Goal: Task Accomplishment & Management: Use online tool/utility

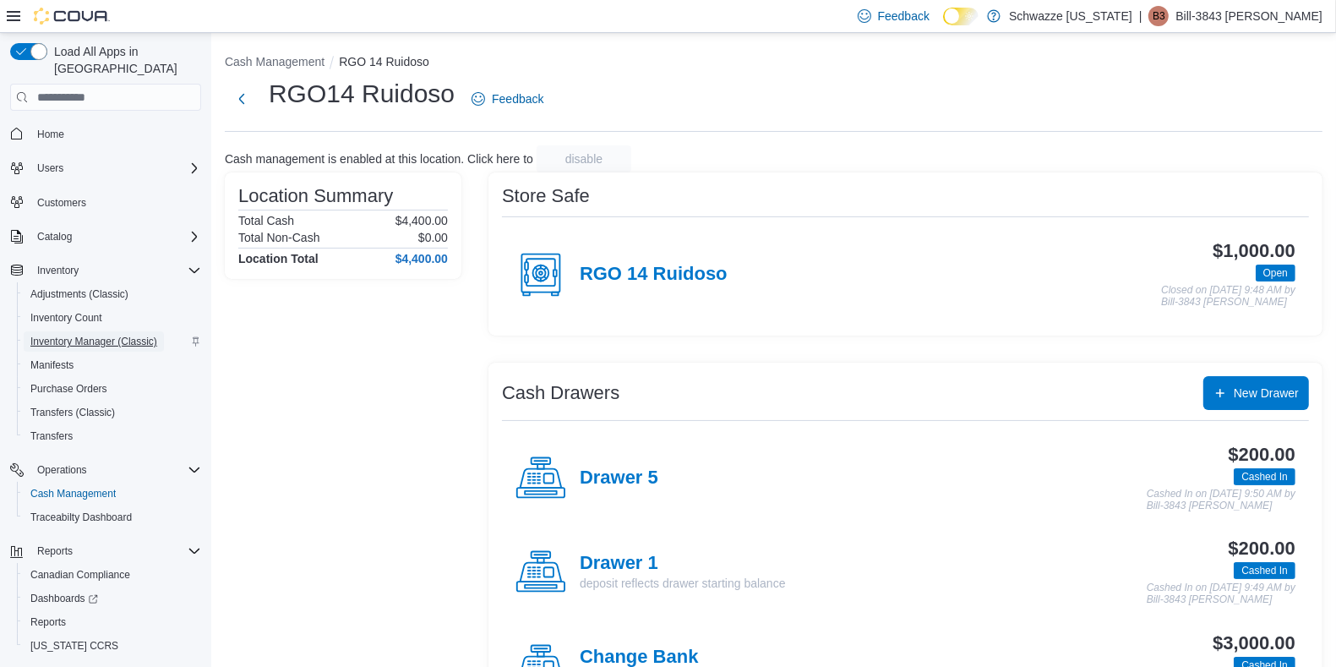
click at [86, 335] on span "Inventory Manager (Classic)" at bounding box center [93, 342] width 127 height 14
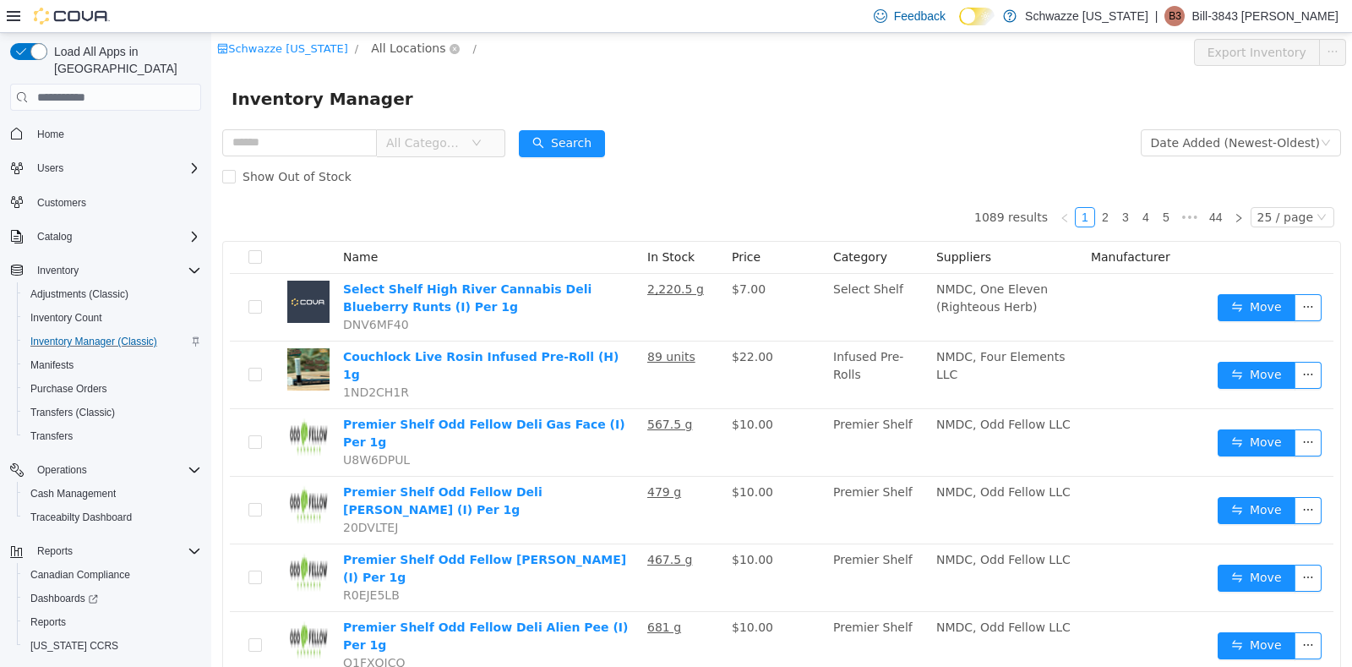
click at [390, 46] on span "All Locations" at bounding box center [408, 48] width 74 height 19
type input "***"
click at [457, 172] on span "RGO14 Ruidoso" at bounding box center [463, 169] width 92 height 14
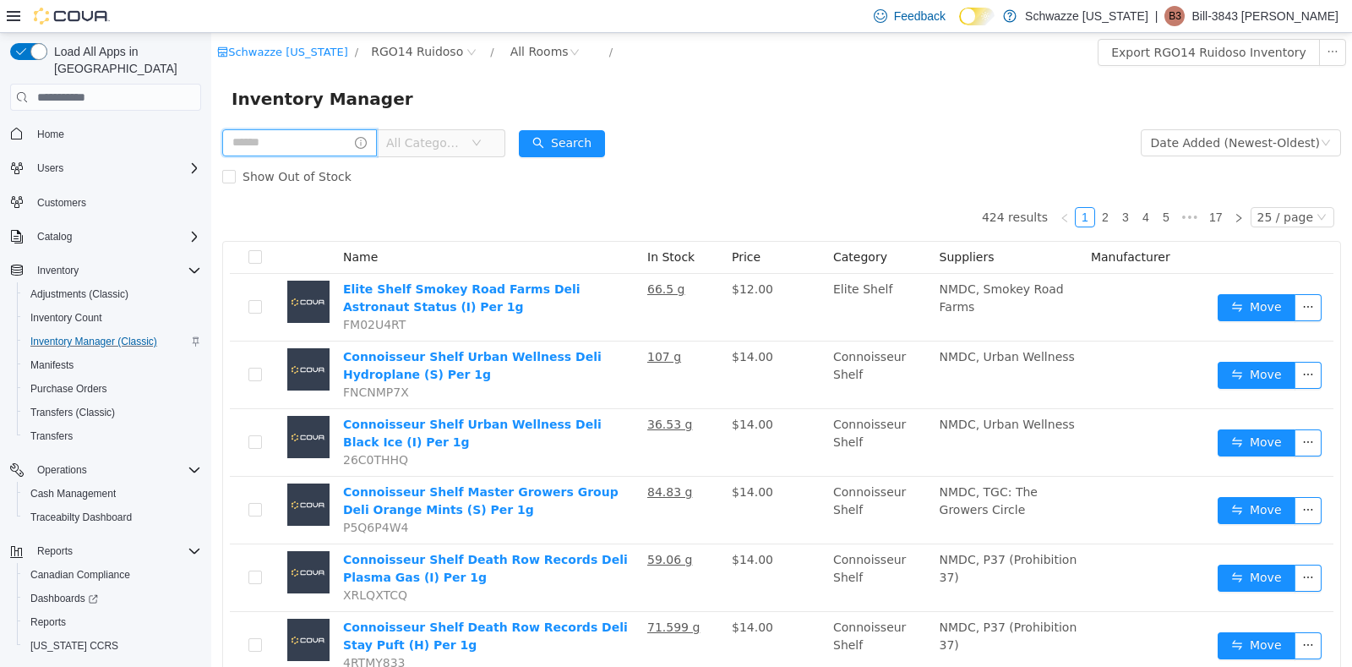
click at [311, 139] on input "text" at bounding box center [299, 142] width 155 height 27
type input "**********"
click at [597, 139] on button "Search" at bounding box center [578, 143] width 86 height 27
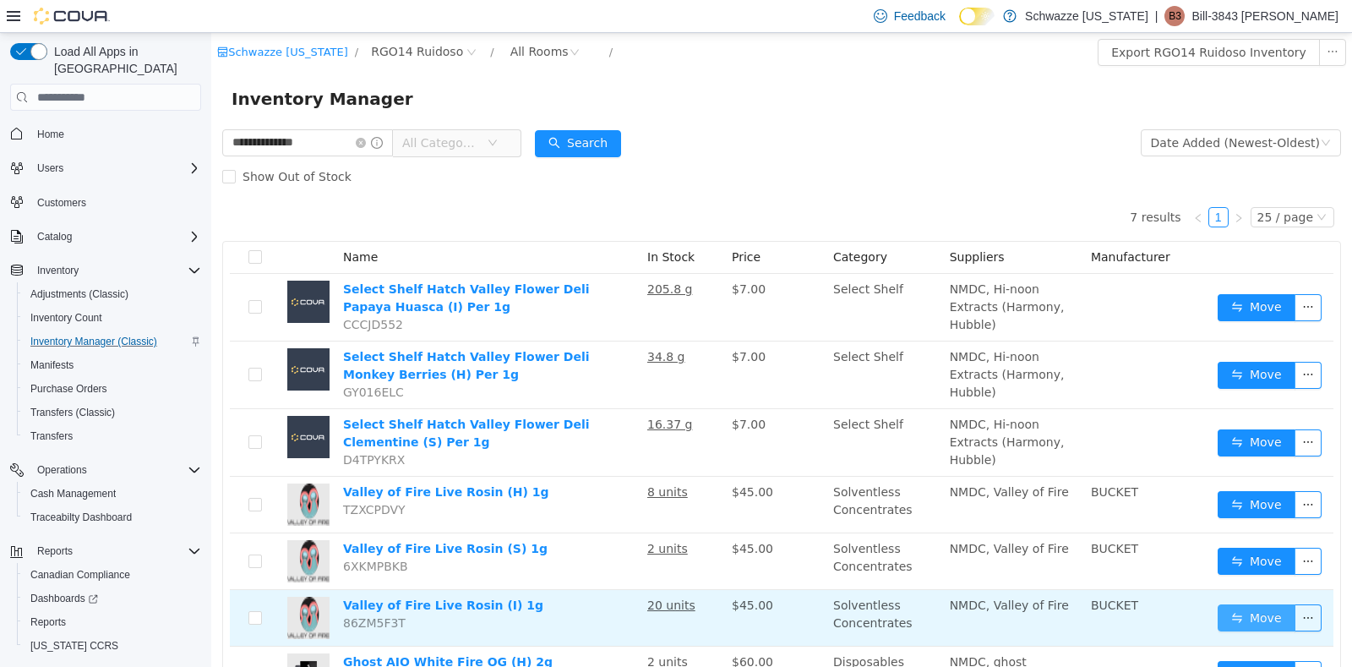
click at [1255, 604] on button "Move" at bounding box center [1257, 617] width 78 height 27
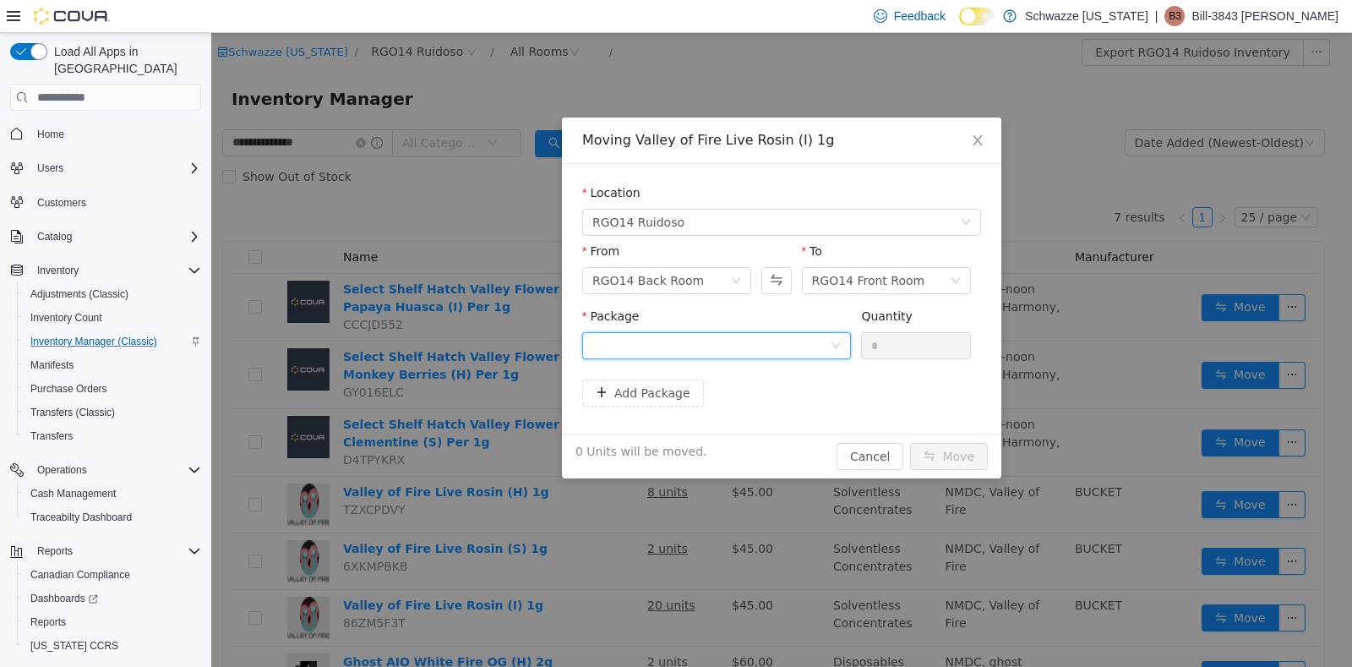
click at [831, 345] on icon "icon: down" at bounding box center [836, 346] width 10 height 10
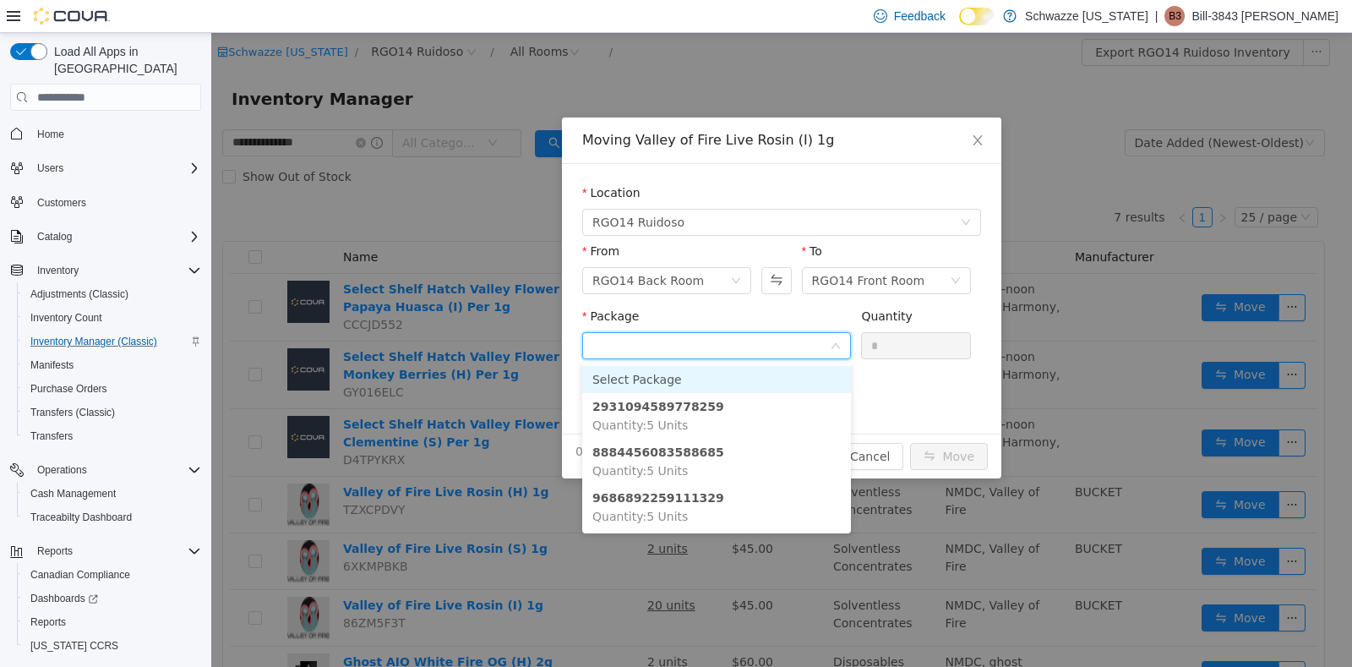
click at [831, 345] on icon "icon: down" at bounding box center [836, 346] width 10 height 10
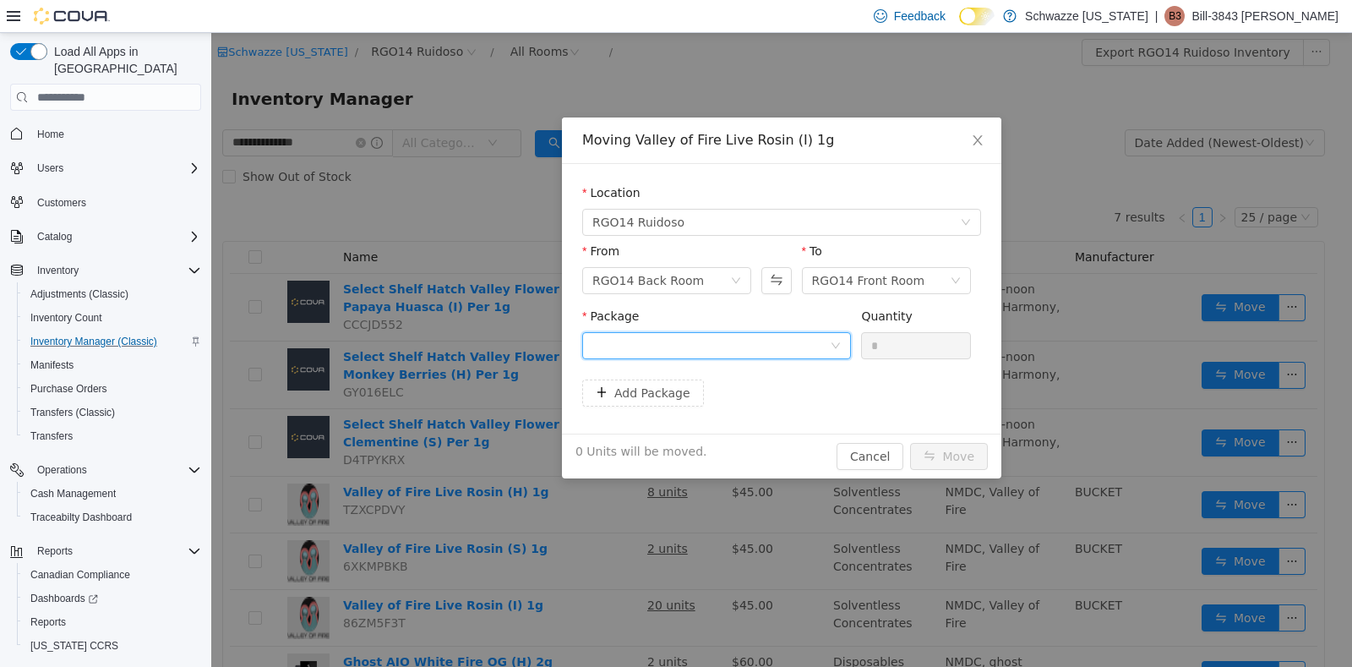
click at [831, 345] on icon "icon: down" at bounding box center [836, 346] width 10 height 10
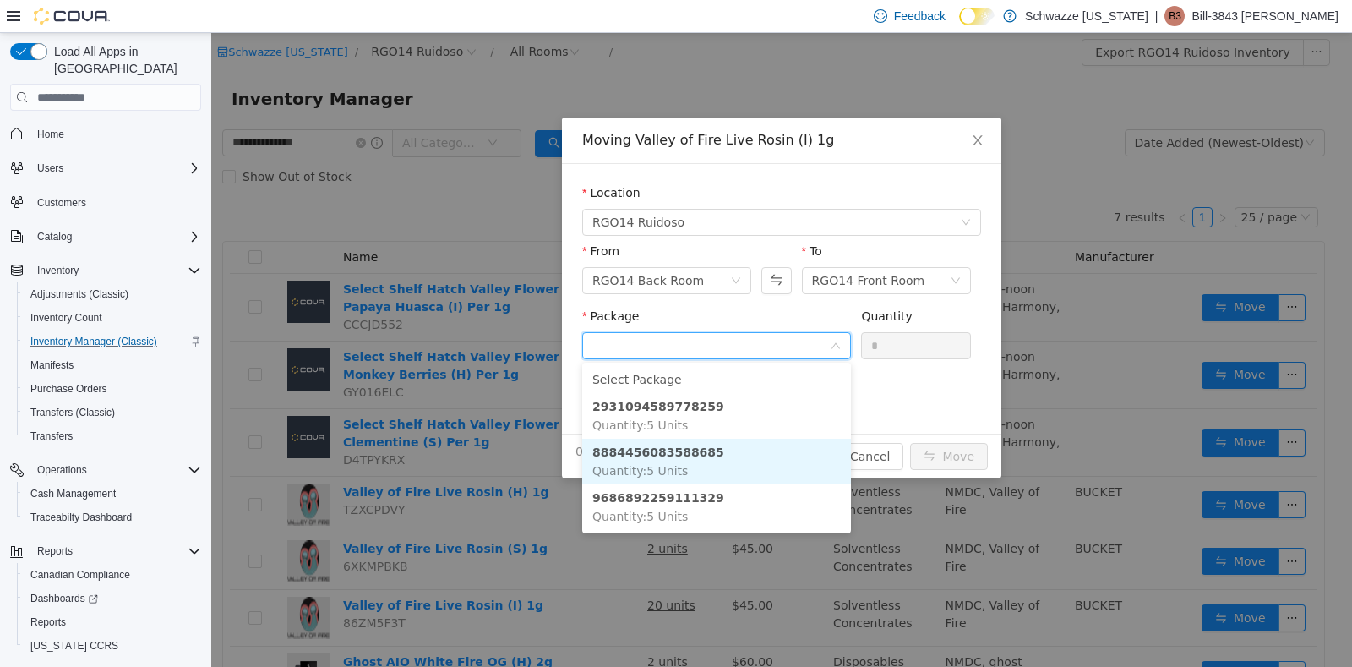
click at [748, 458] on li "8884456083588685 Quantity : 5 Units" at bounding box center [716, 462] width 269 height 46
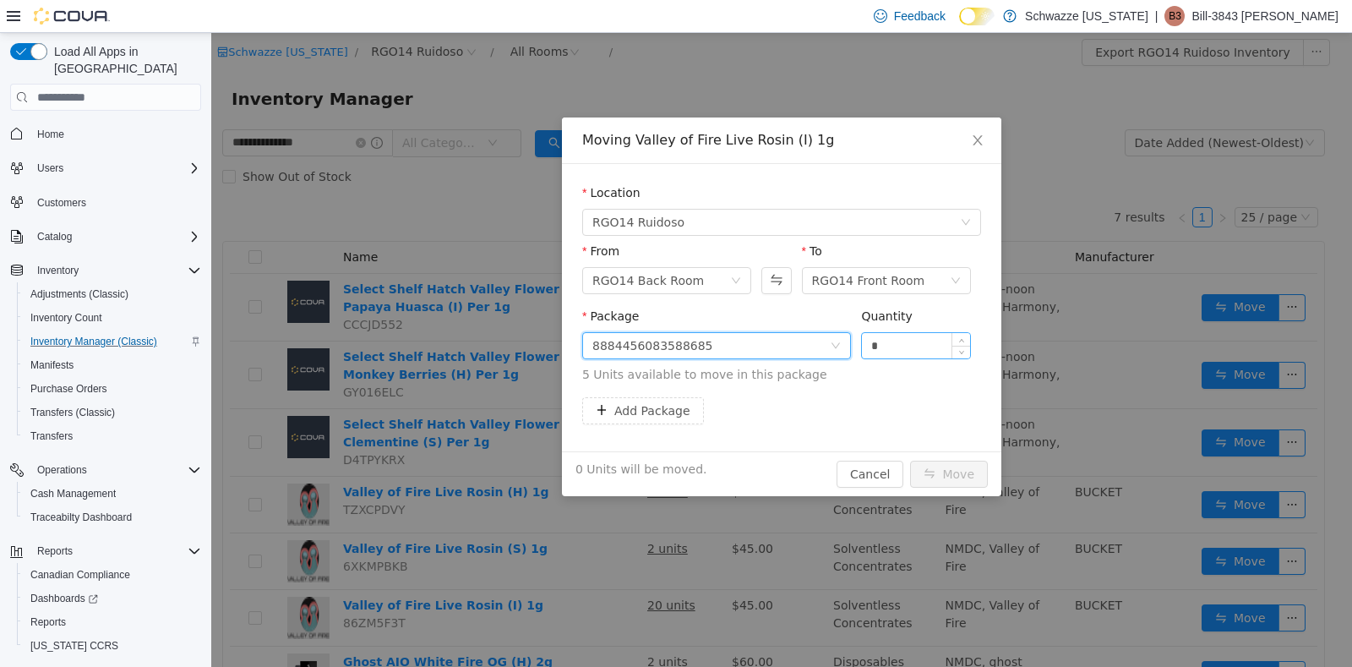
click at [890, 348] on input "*" at bounding box center [916, 345] width 108 height 25
type input "*"
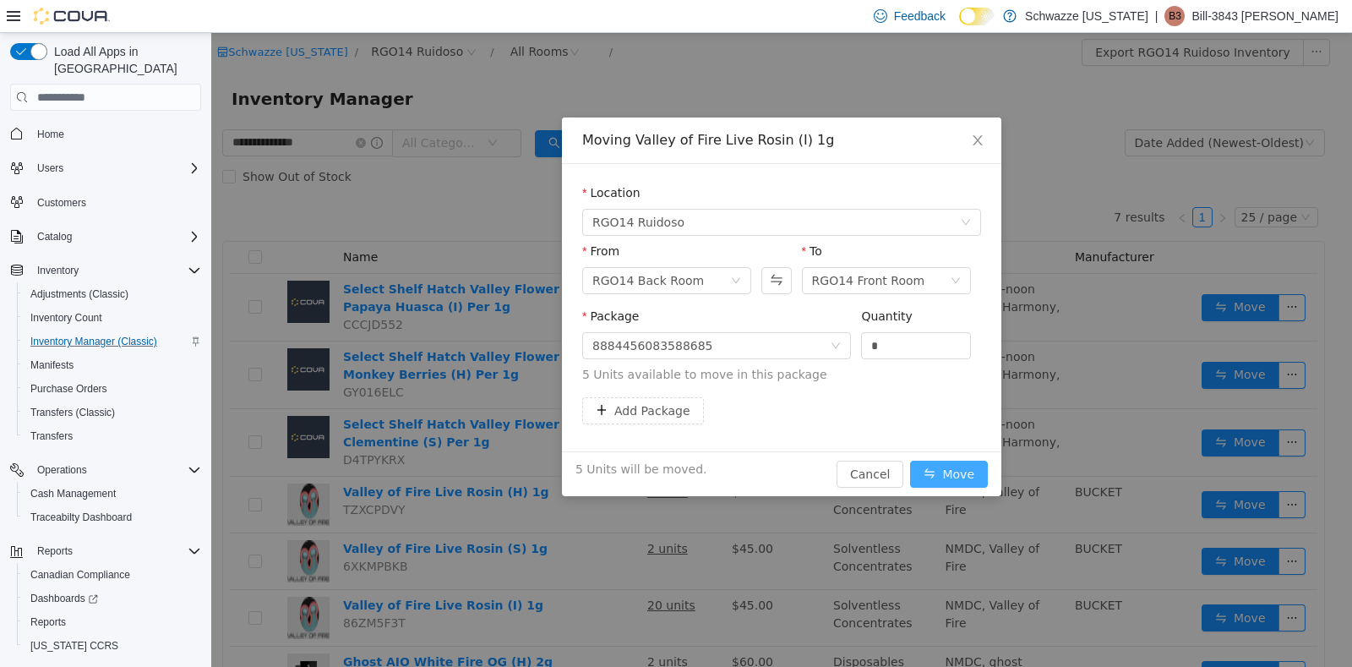
click at [952, 476] on button "Move" at bounding box center [949, 474] width 78 height 27
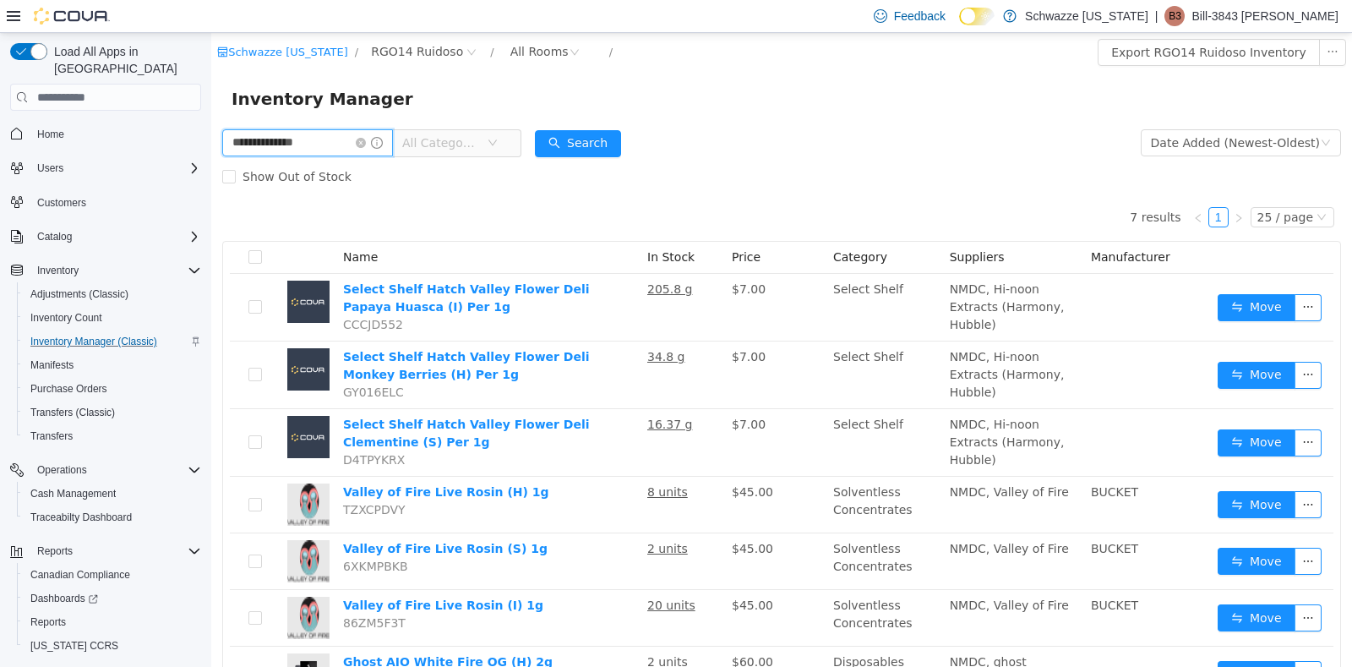
click at [309, 145] on input "**********" at bounding box center [307, 142] width 171 height 27
type input "*"
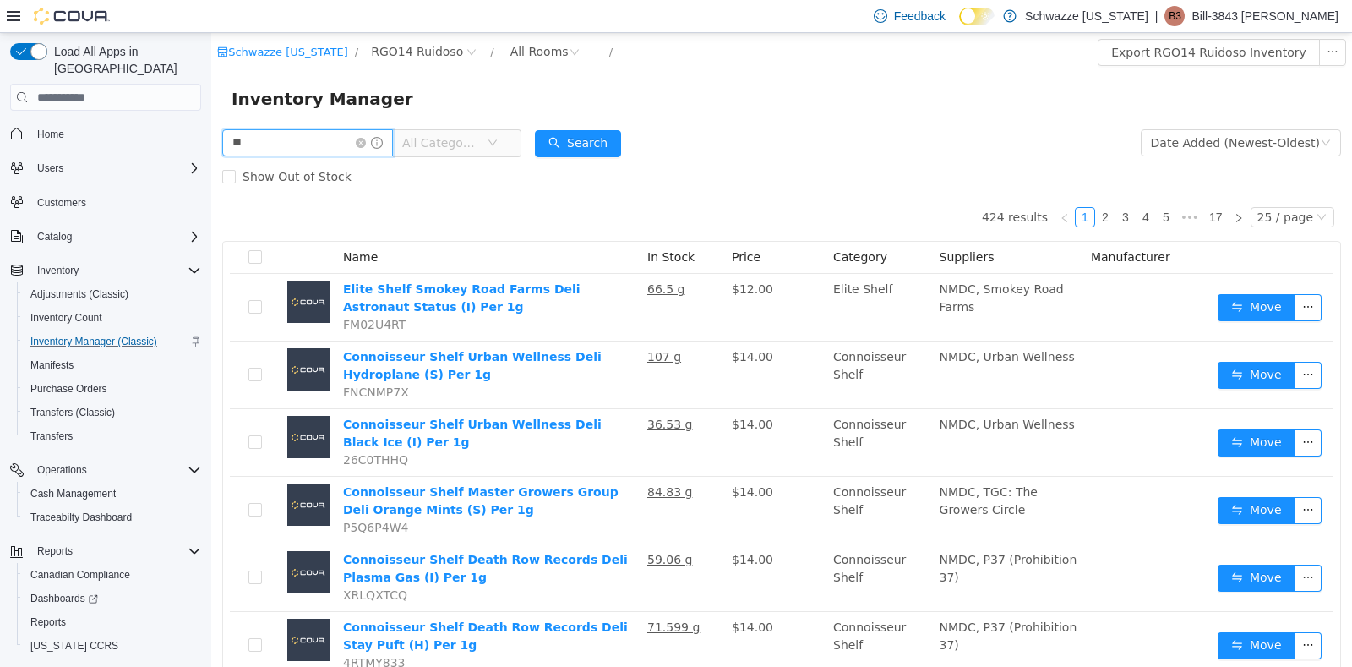
type input "********"
click at [479, 148] on span "All Categories" at bounding box center [440, 142] width 77 height 17
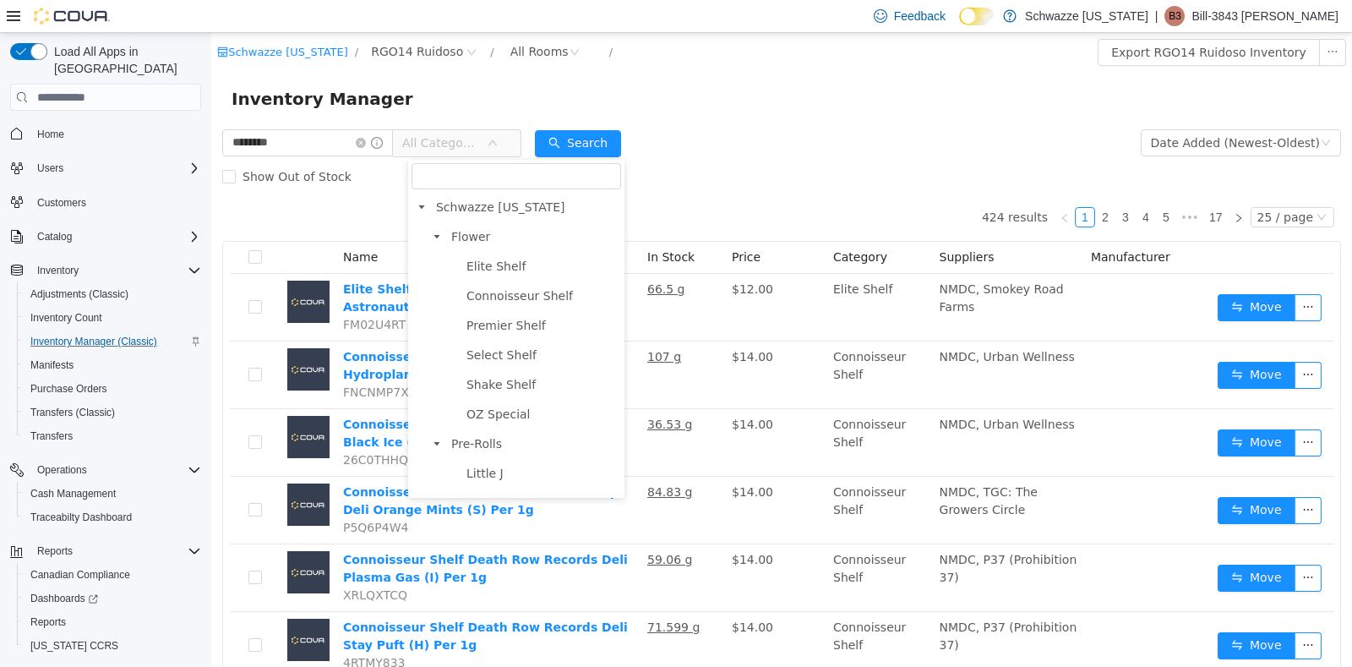
scroll to position [296, 0]
click at [525, 349] on span "Concentrates" at bounding box center [534, 355] width 174 height 23
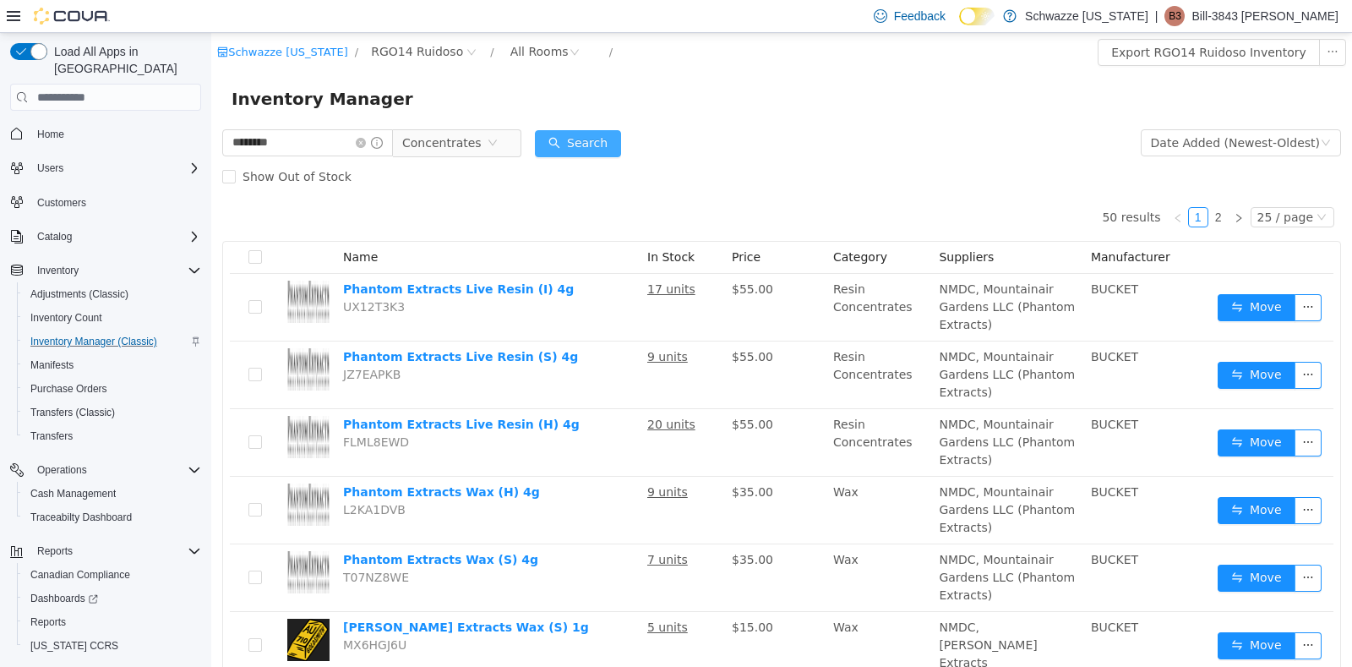
click at [588, 132] on button "Search" at bounding box center [578, 143] width 86 height 27
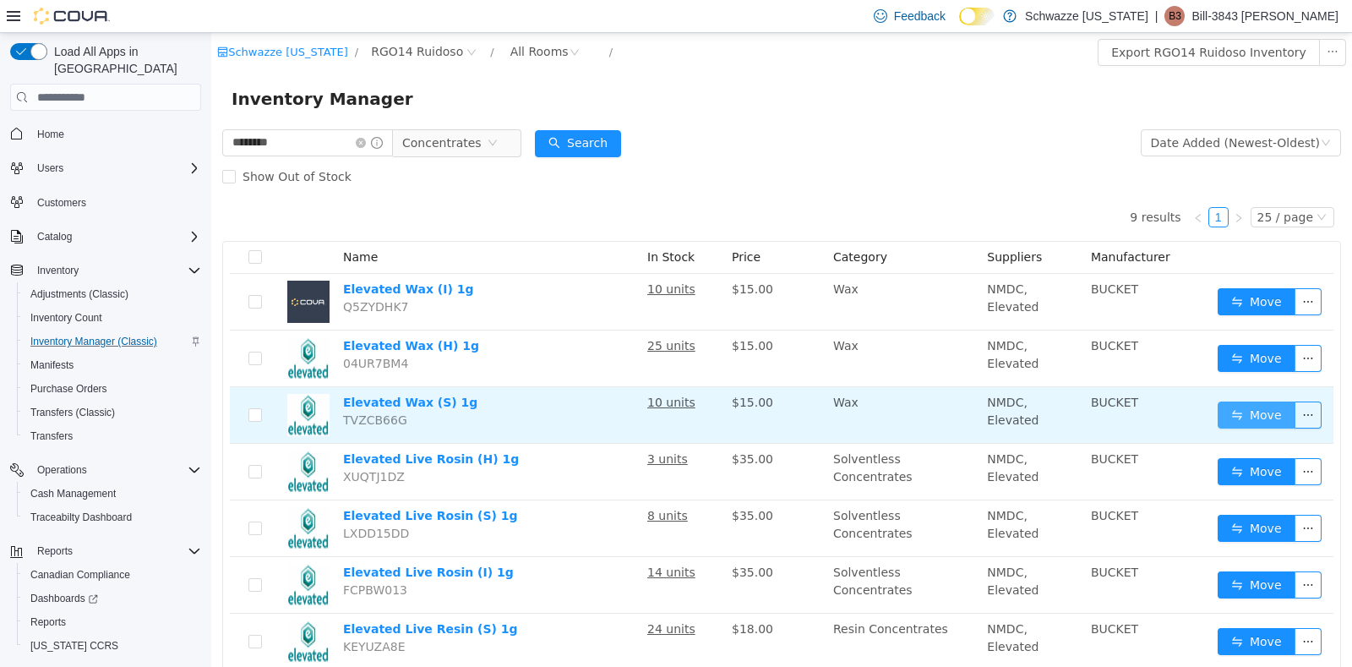
click at [1228, 404] on button "Move" at bounding box center [1257, 414] width 78 height 27
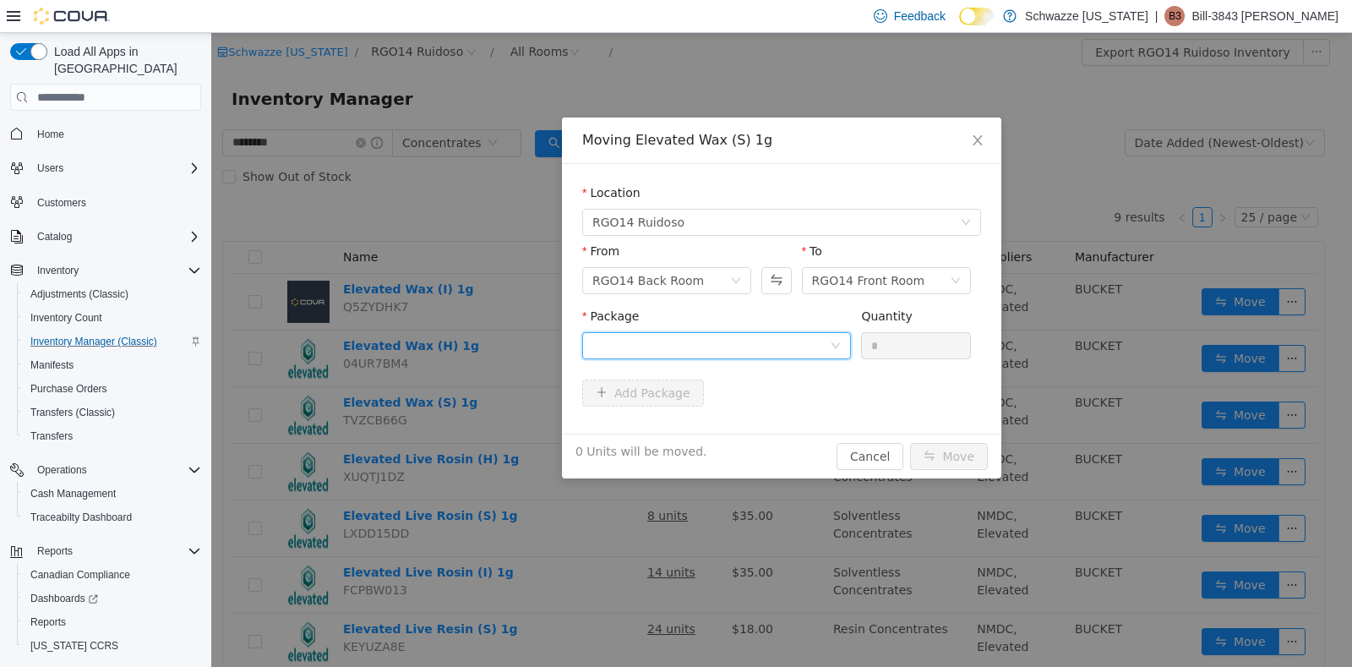
click at [826, 343] on div at bounding box center [712, 345] width 238 height 25
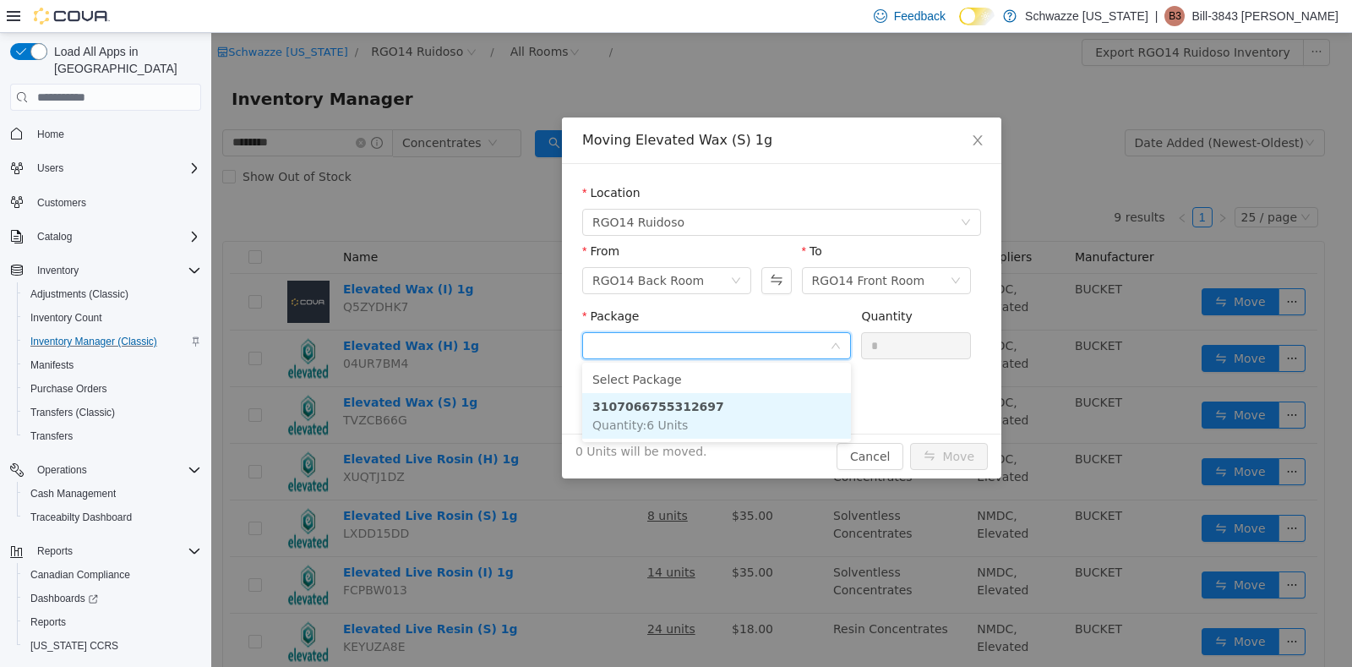
click at [712, 407] on li "3107066755312697 Quantity : 6 Units" at bounding box center [716, 416] width 269 height 46
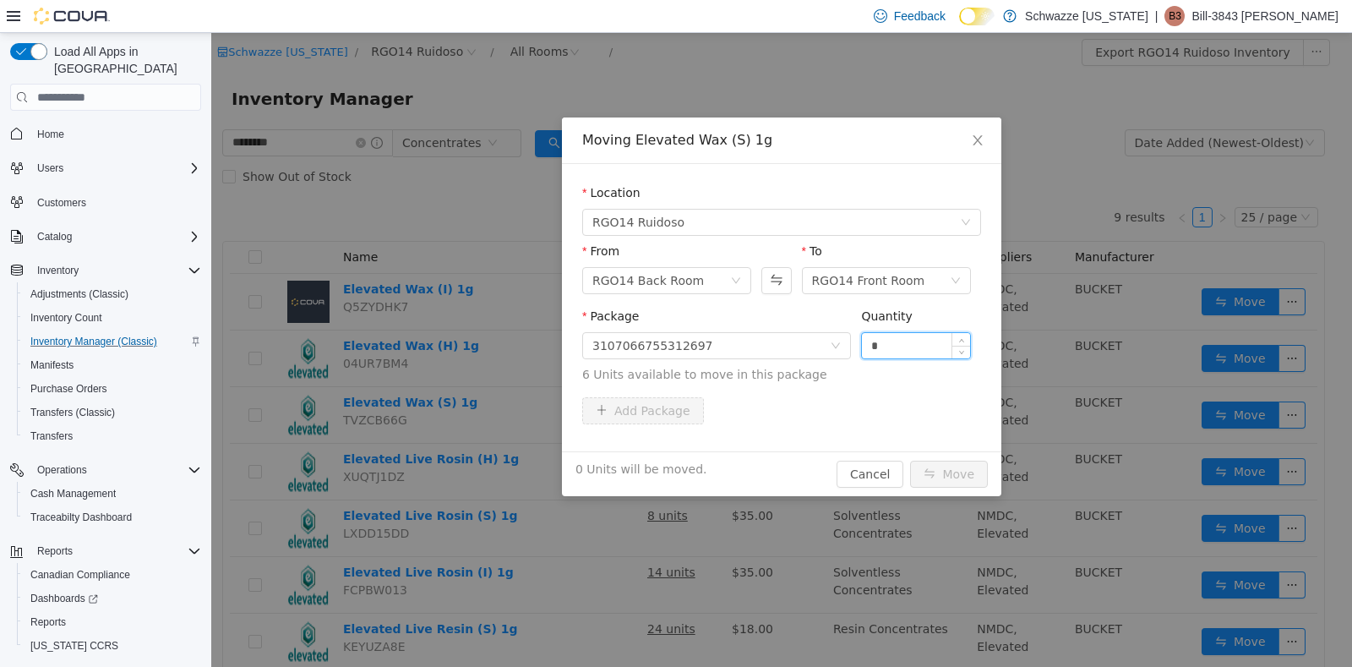
click at [899, 340] on input "*" at bounding box center [916, 345] width 108 height 25
type input "*"
click at [955, 467] on button "Move" at bounding box center [949, 474] width 78 height 27
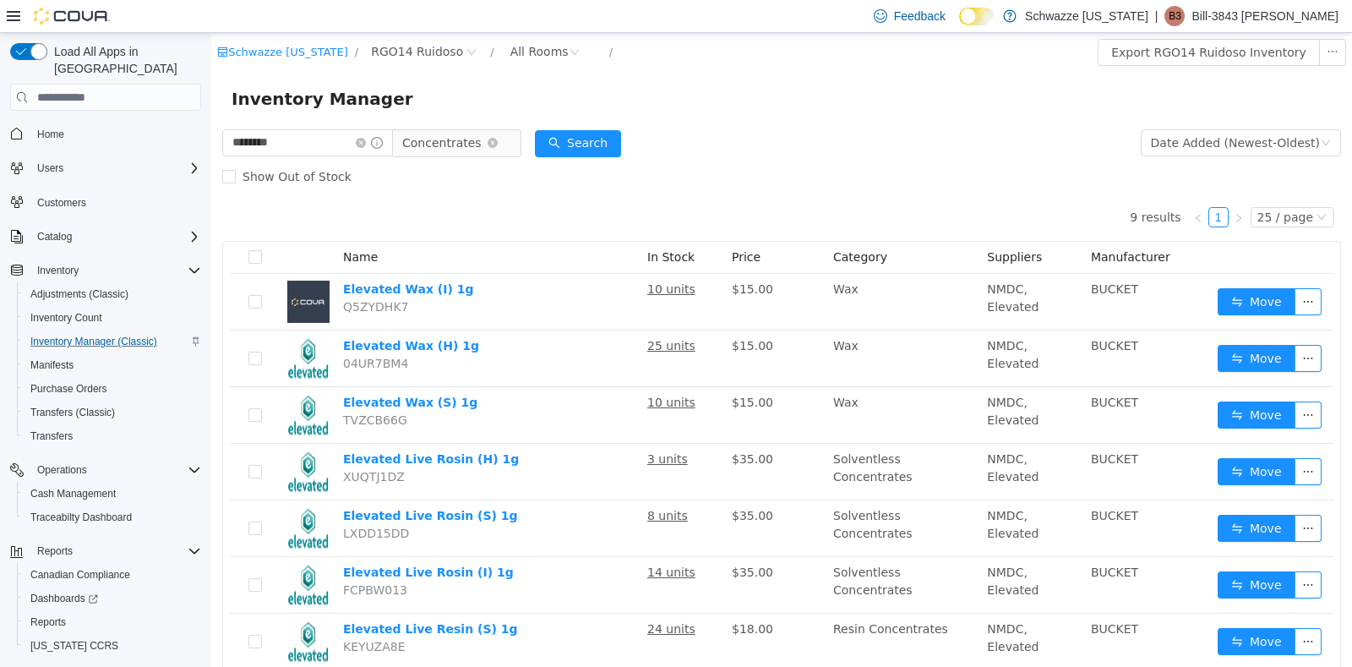
click at [508, 138] on span "Concentrates" at bounding box center [450, 142] width 116 height 27
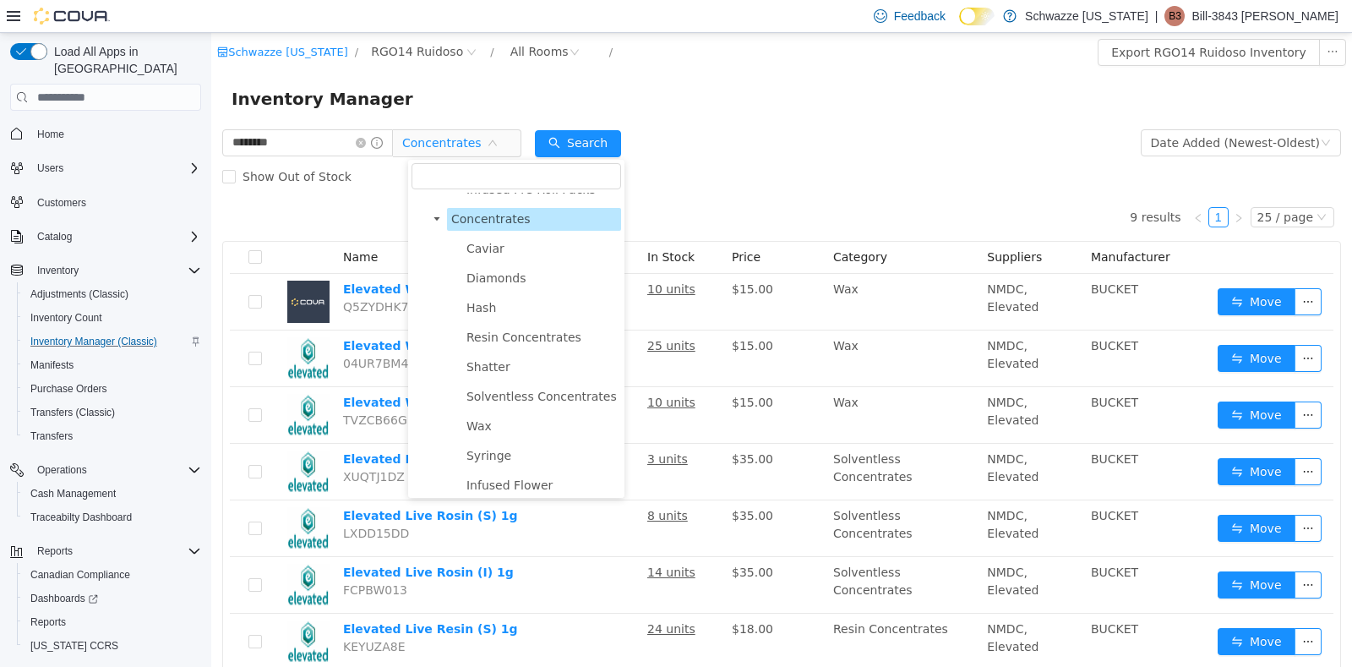
scroll to position [728, 0]
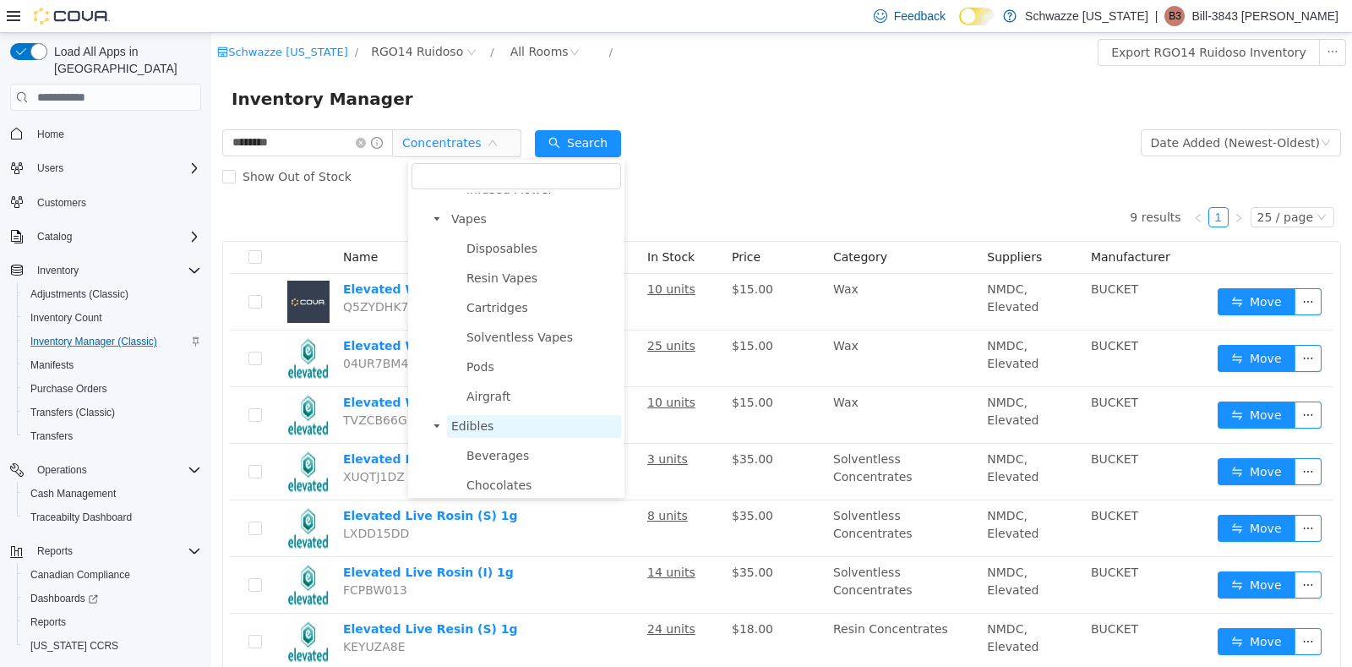
click at [518, 436] on span "Edibles" at bounding box center [534, 426] width 174 height 23
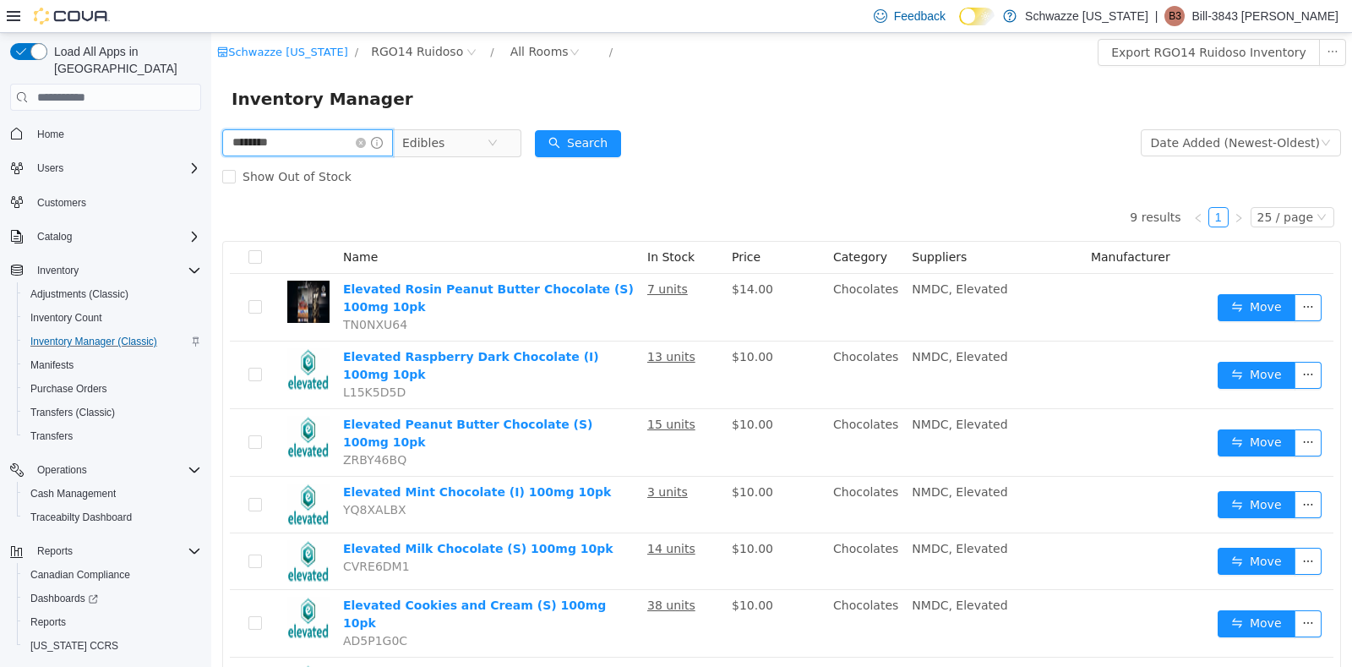
click at [342, 140] on input "********" at bounding box center [307, 142] width 171 height 27
type input "*"
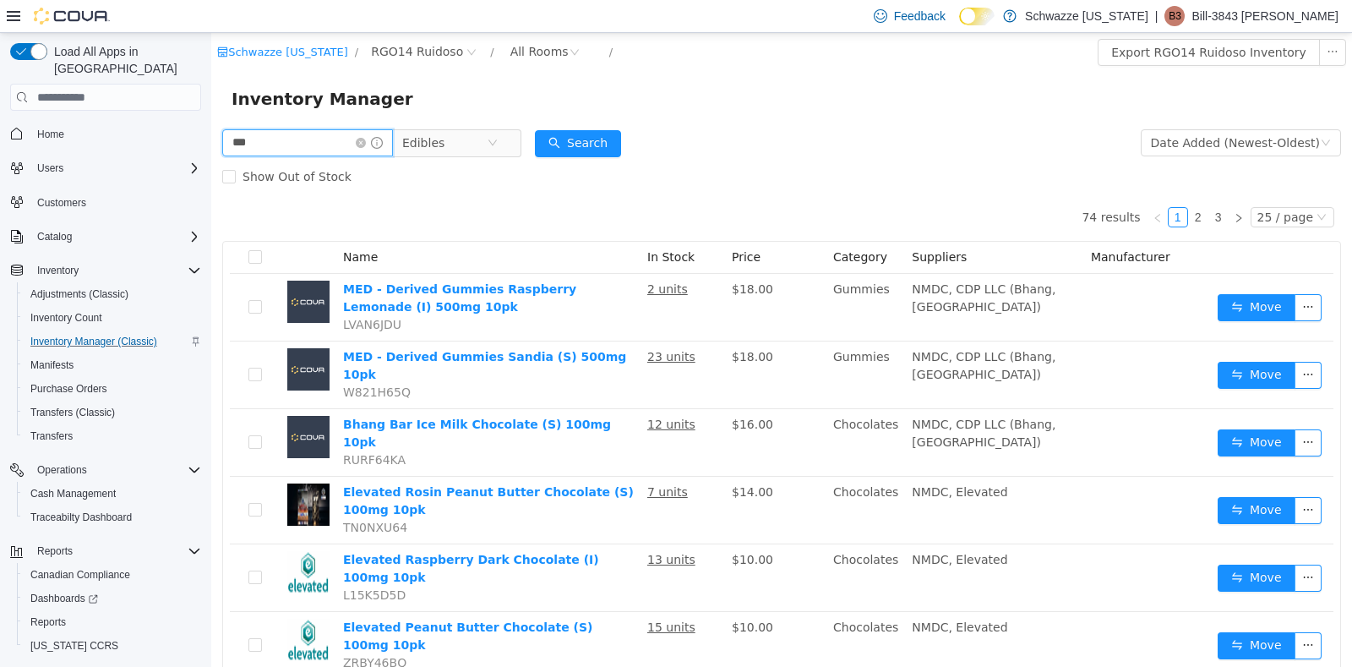
type input "******"
click at [583, 151] on button "Search" at bounding box center [578, 143] width 86 height 27
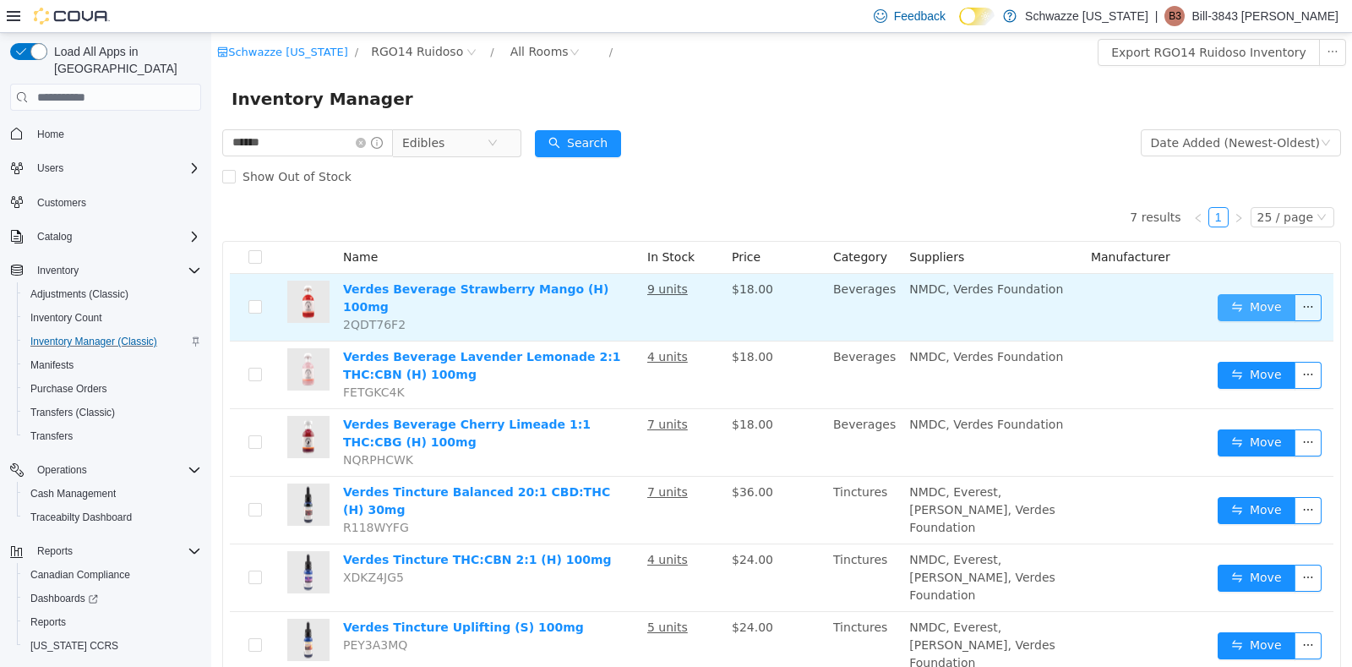
click at [1237, 297] on button "Move" at bounding box center [1257, 307] width 78 height 27
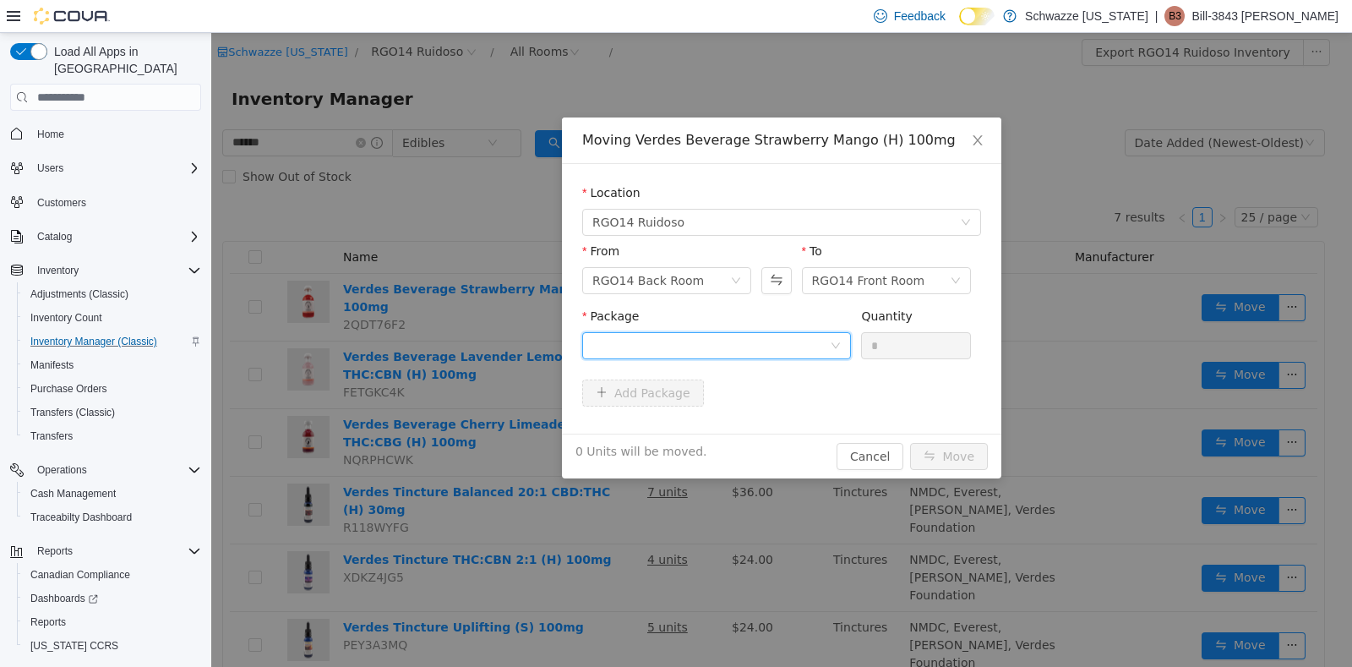
click at [841, 341] on icon "icon: down" at bounding box center [836, 346] width 10 height 10
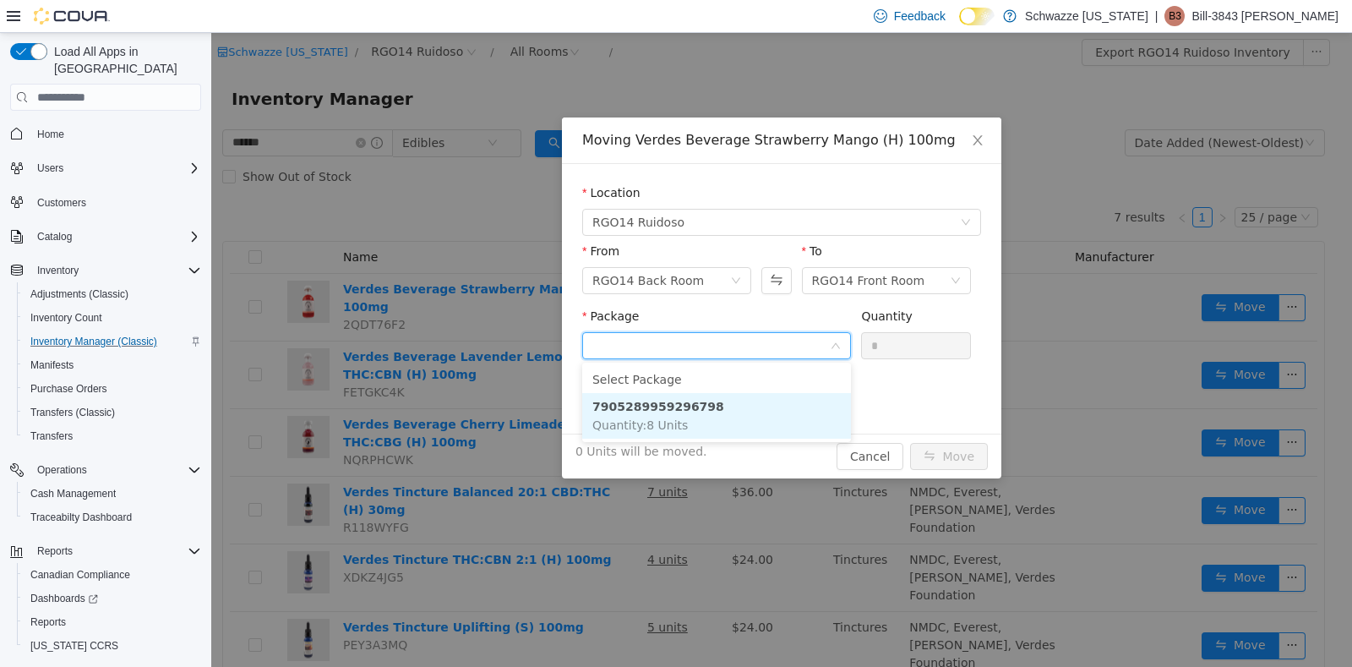
click at [721, 414] on li "7905289959296798 Quantity : 8 Units" at bounding box center [716, 416] width 269 height 46
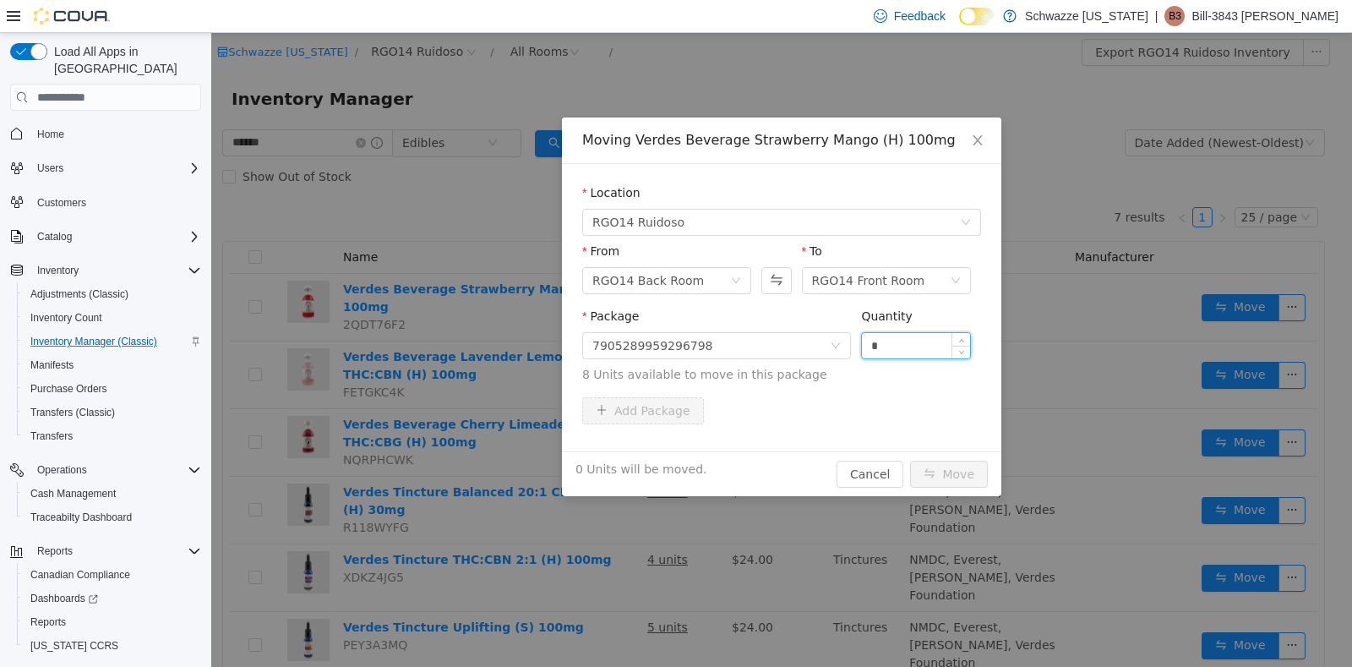
click at [904, 342] on input "*" at bounding box center [916, 345] width 108 height 25
type input "*"
click at [959, 473] on button "Move" at bounding box center [949, 474] width 78 height 27
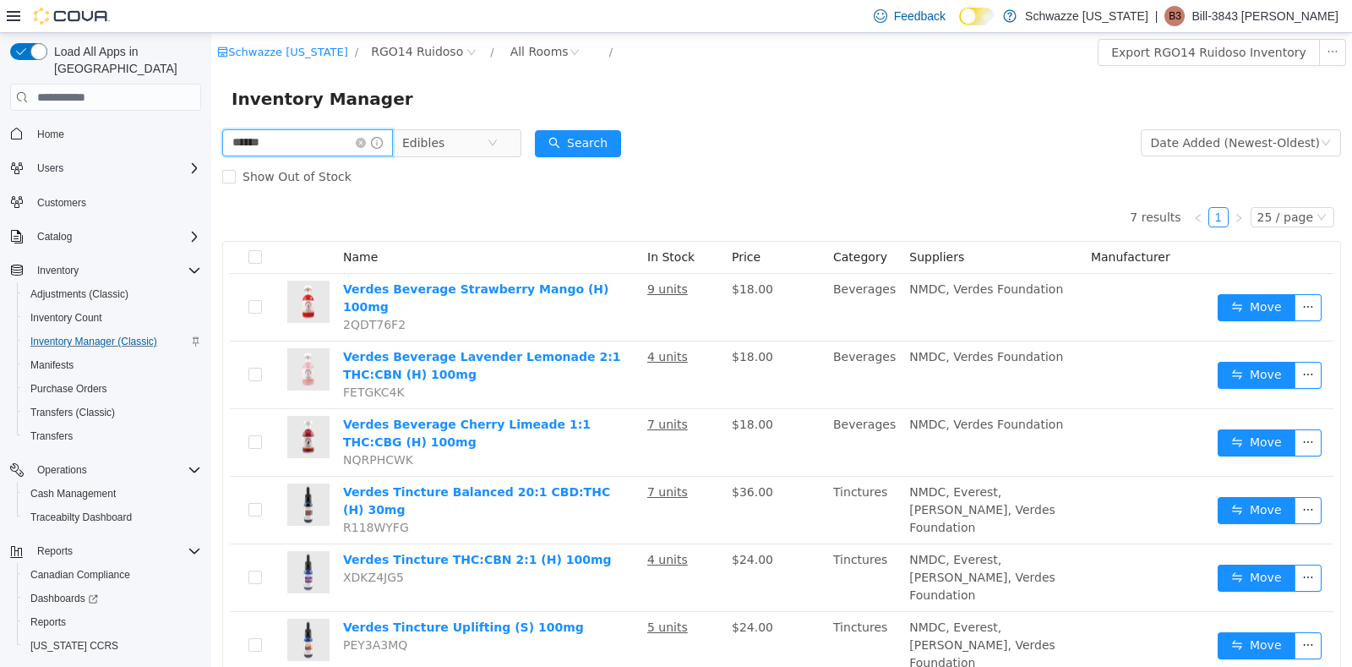
click at [287, 138] on input "******" at bounding box center [307, 142] width 171 height 27
type input "*"
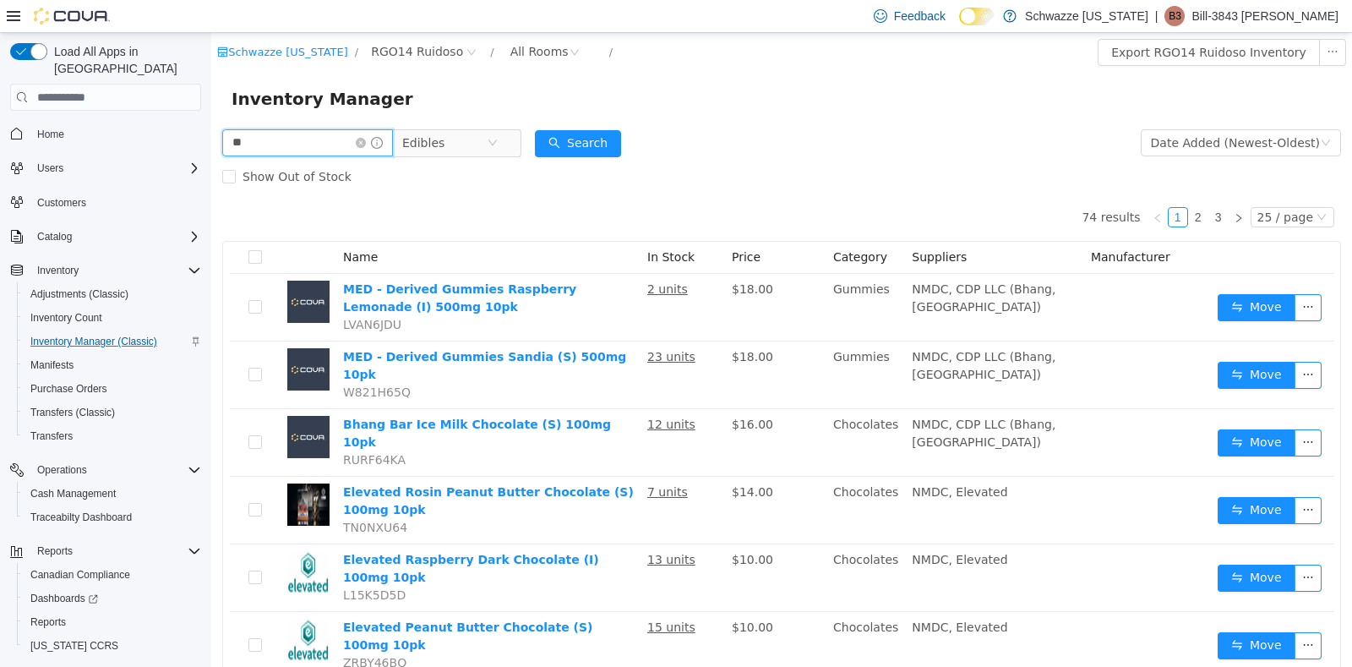
type input "****"
click at [588, 146] on button "Search" at bounding box center [578, 143] width 86 height 27
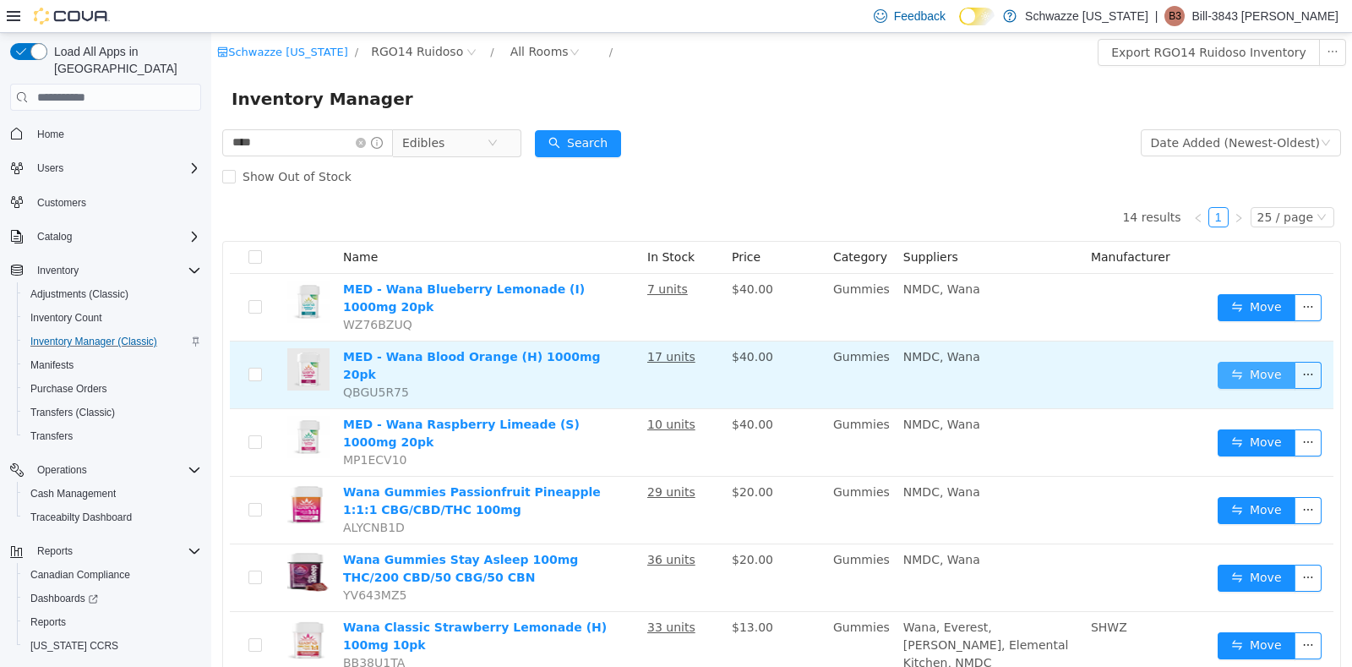
click at [1224, 362] on button "Move" at bounding box center [1257, 375] width 78 height 27
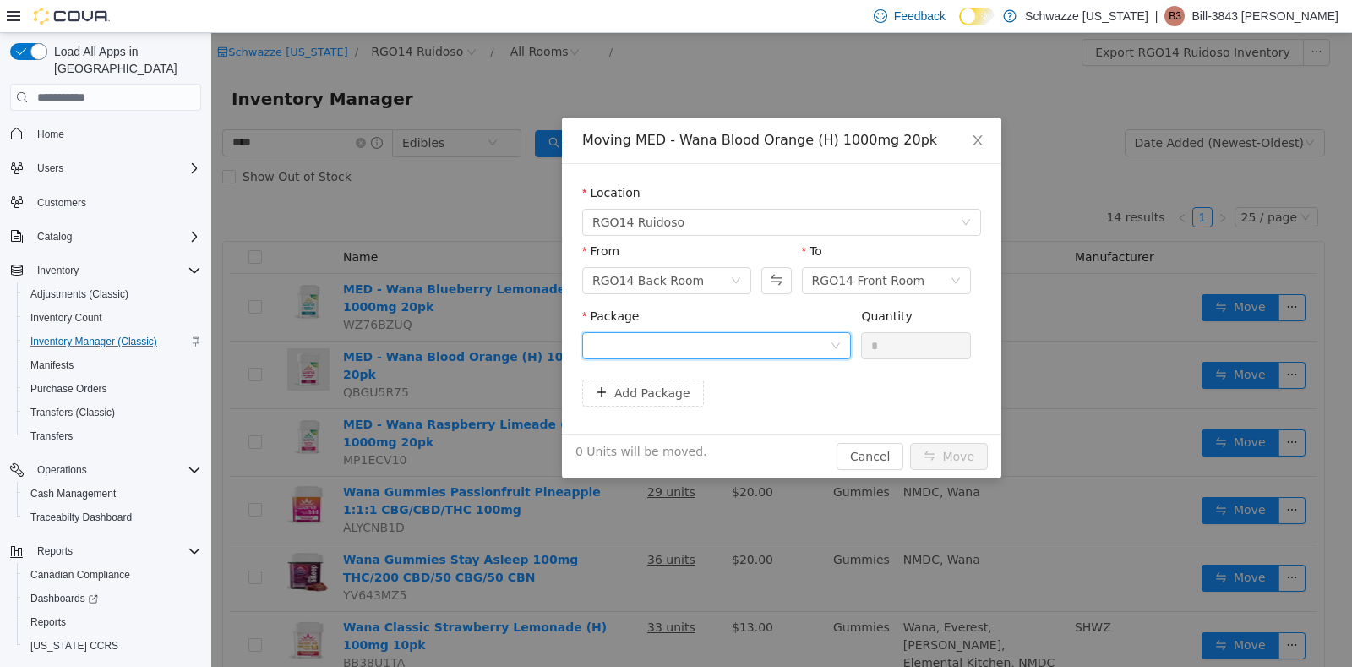
click at [838, 351] on icon "icon: down" at bounding box center [836, 347] width 10 height 12
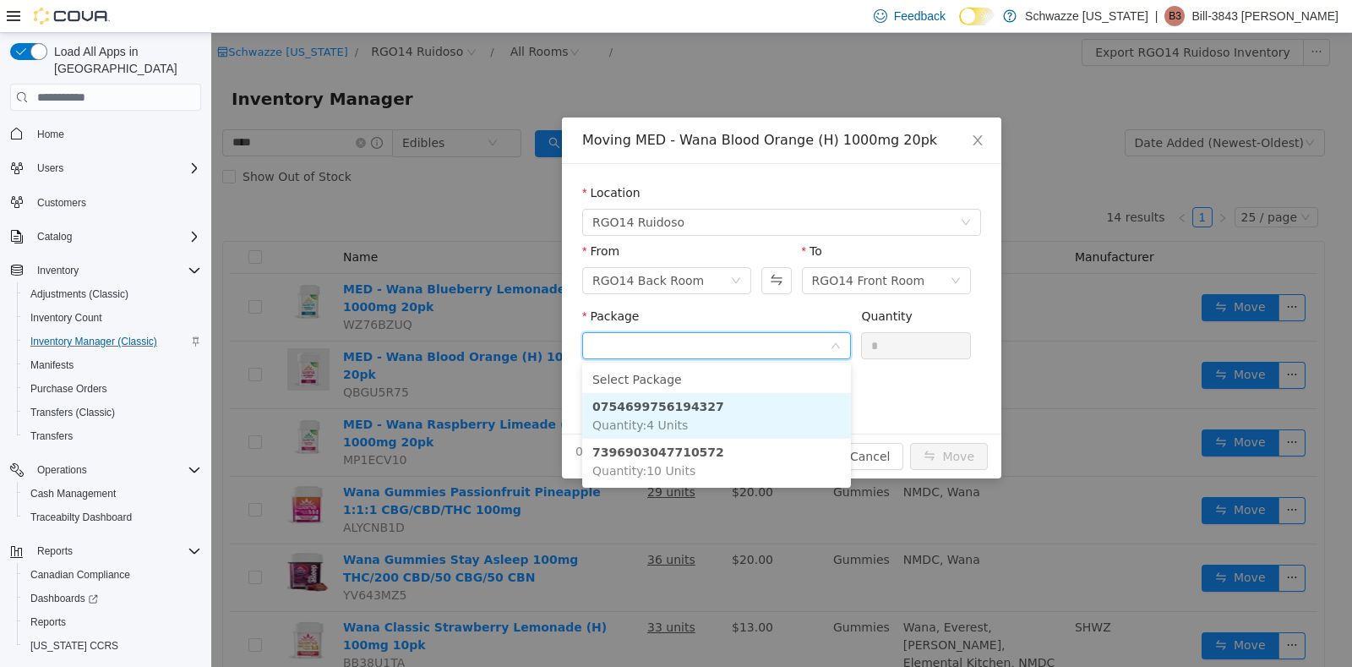
click at [737, 396] on li "0754699756194327 Quantity : 4 Units" at bounding box center [716, 416] width 269 height 46
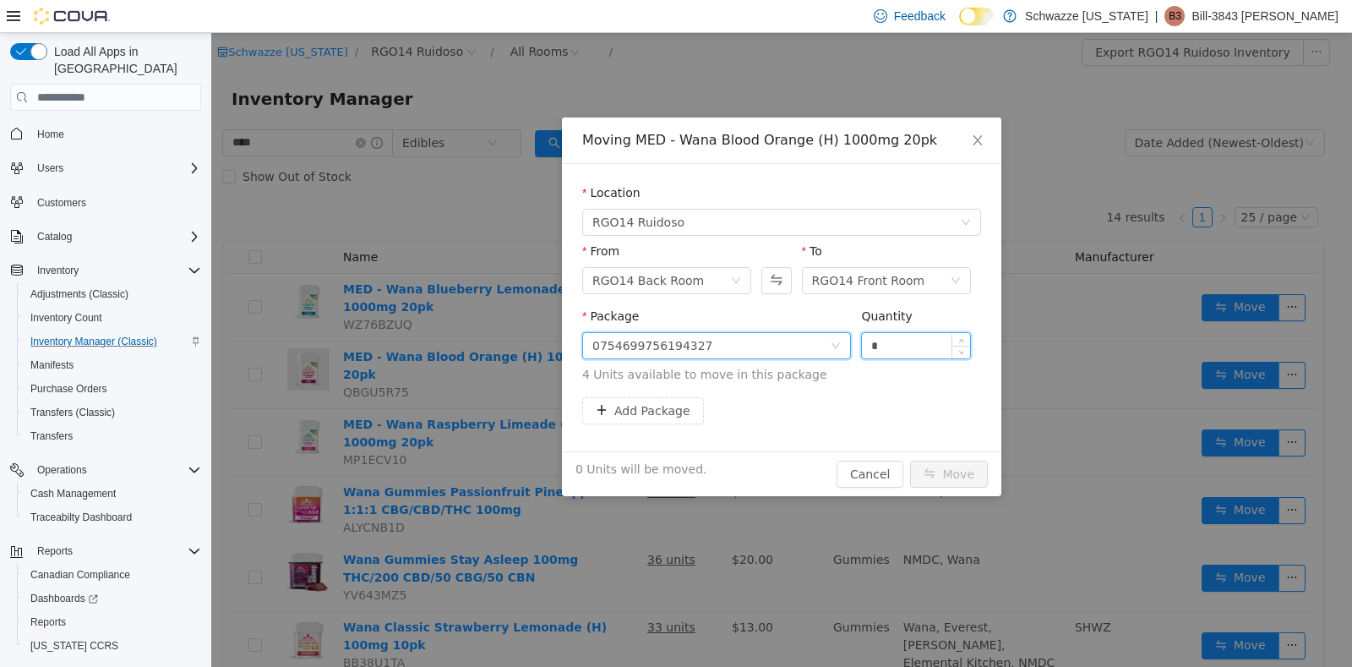
click at [911, 338] on input "*" at bounding box center [916, 345] width 108 height 25
type input "*"
click at [934, 475] on button "Move" at bounding box center [949, 474] width 78 height 27
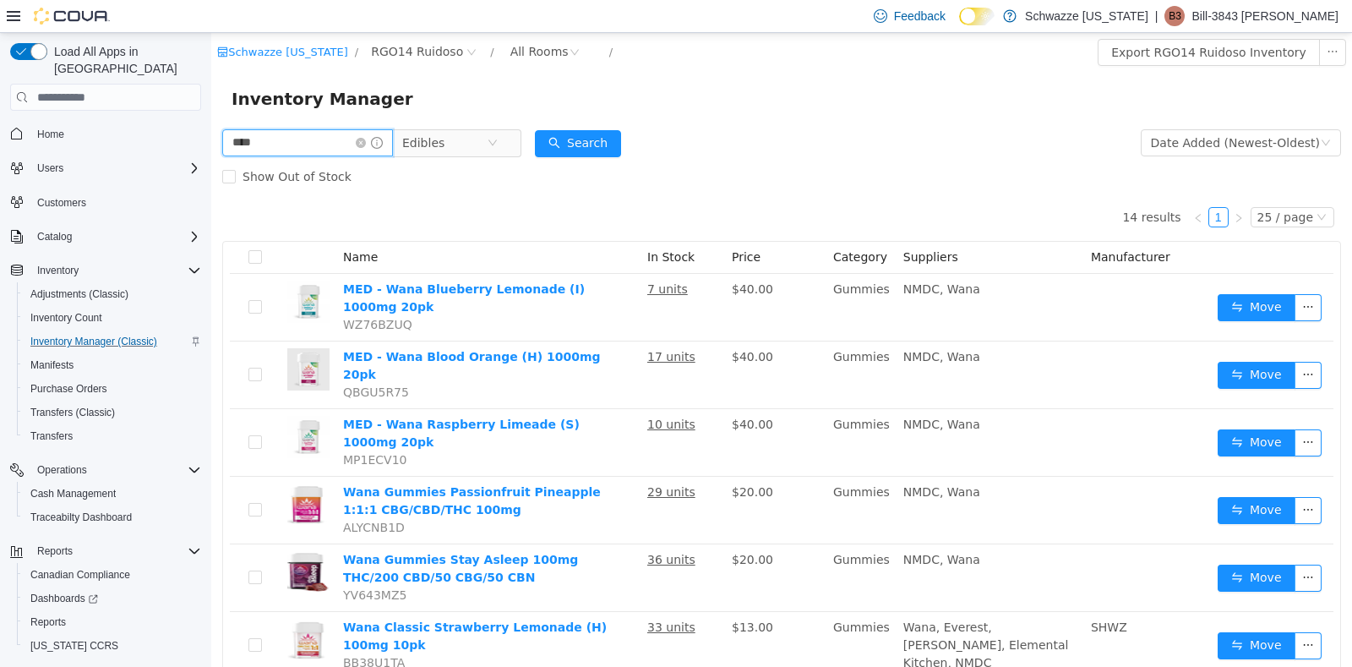
click at [314, 151] on input "****" at bounding box center [307, 142] width 171 height 27
type input "*"
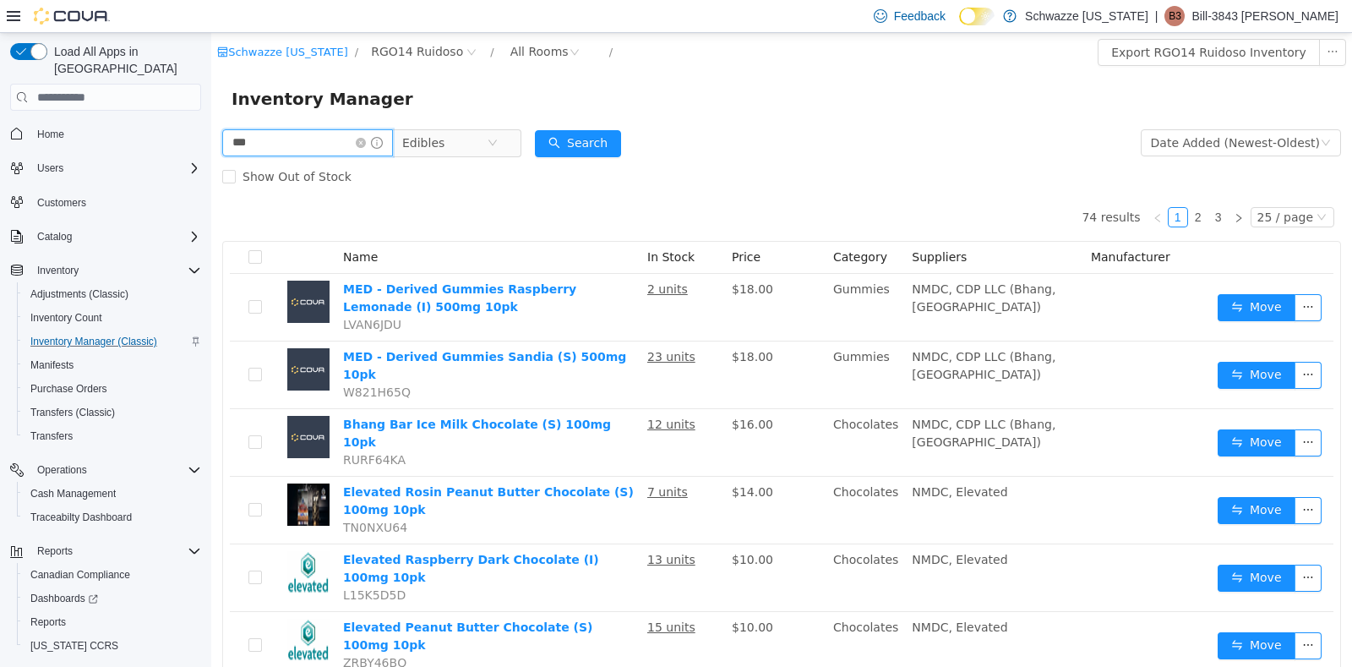
type input "*******"
click at [598, 142] on button "Search" at bounding box center [578, 143] width 86 height 27
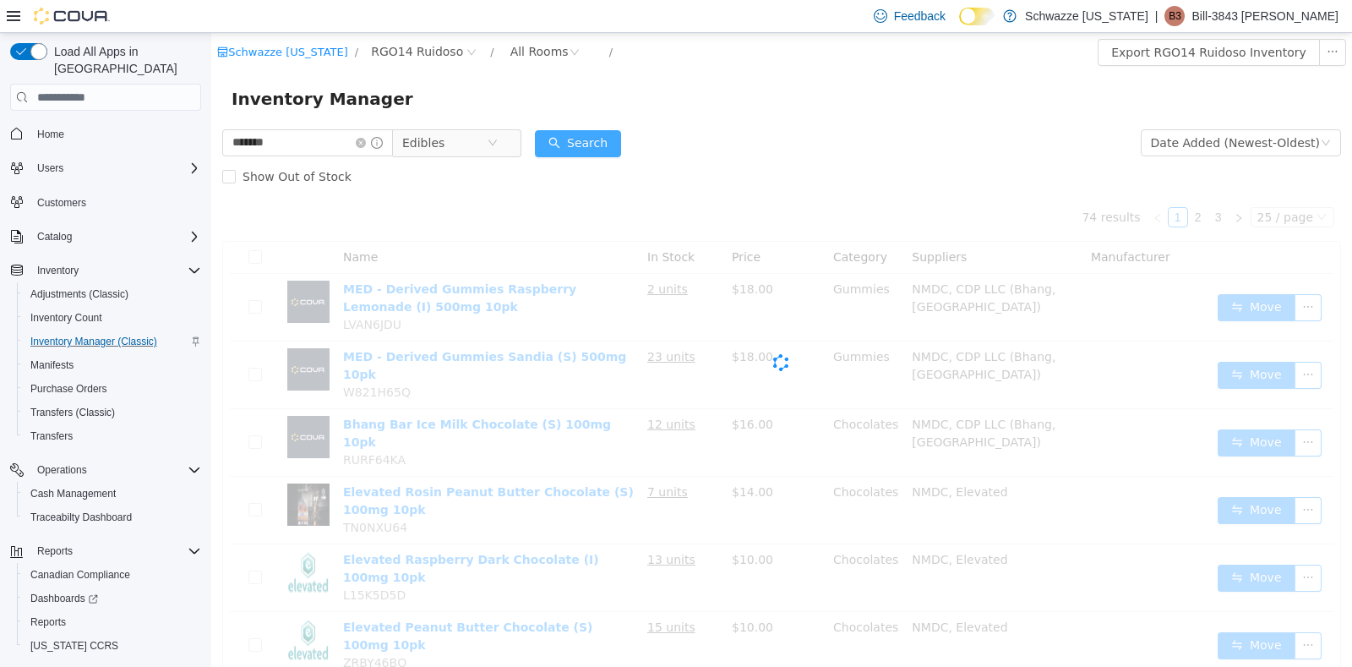
click at [598, 142] on button "Search" at bounding box center [578, 143] width 86 height 27
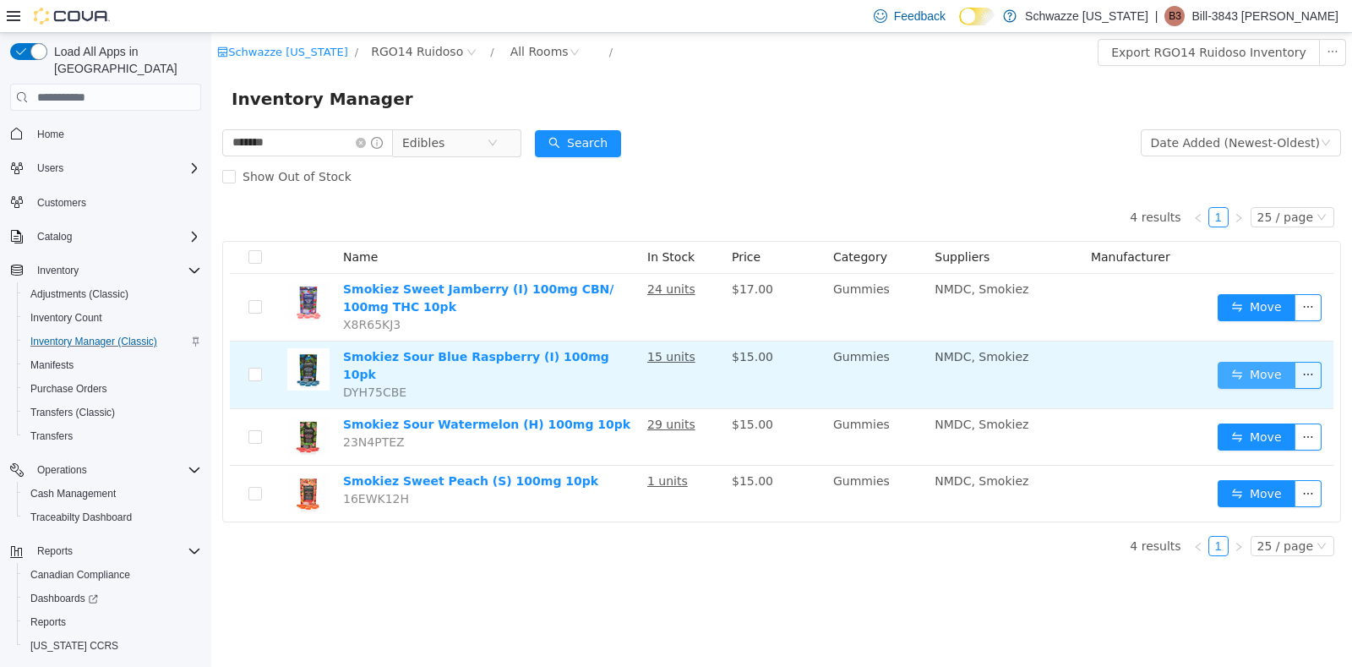
click at [1251, 365] on button "Move" at bounding box center [1257, 375] width 78 height 27
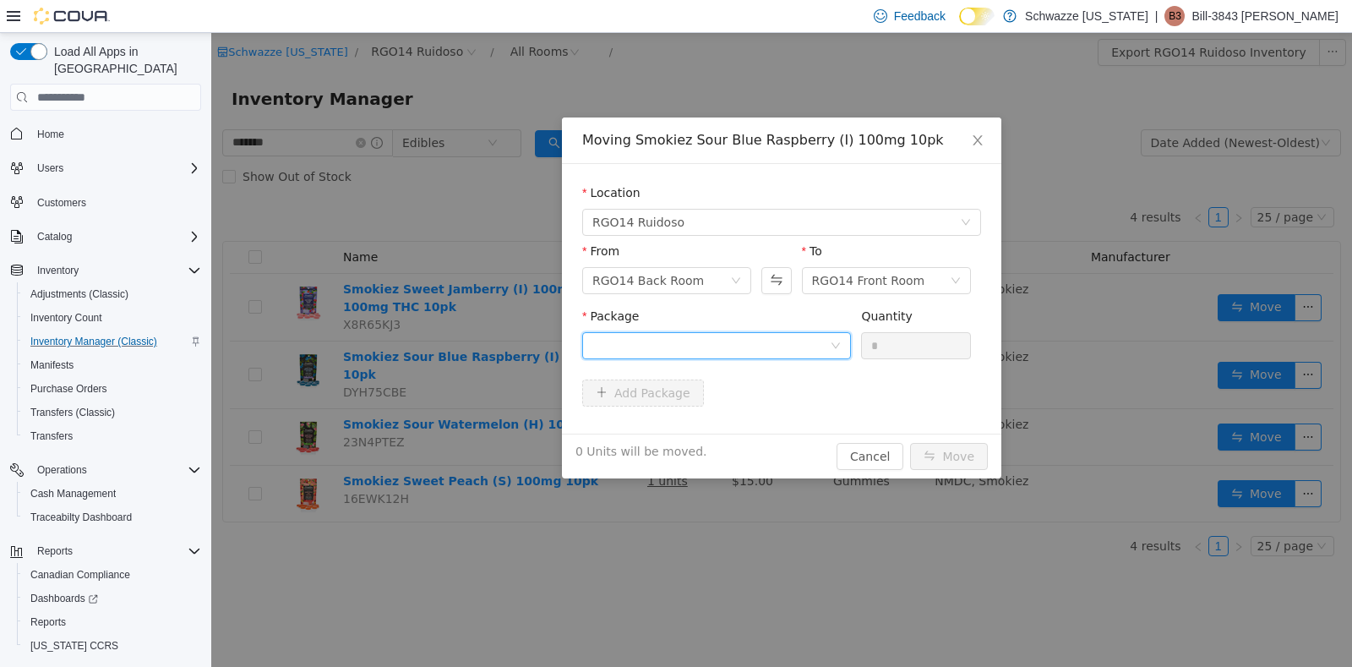
click at [833, 350] on icon "icon: down" at bounding box center [836, 346] width 10 height 10
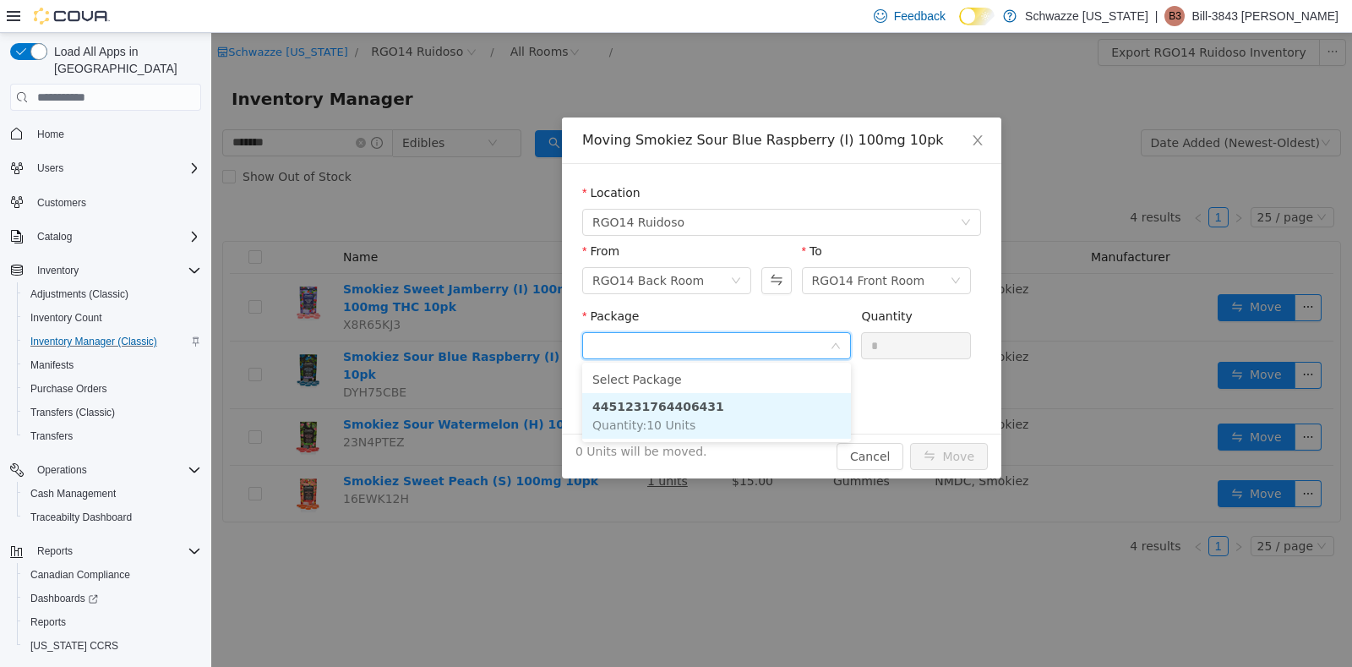
click at [735, 423] on li "4451231764406431 Quantity : 10 Units" at bounding box center [716, 416] width 269 height 46
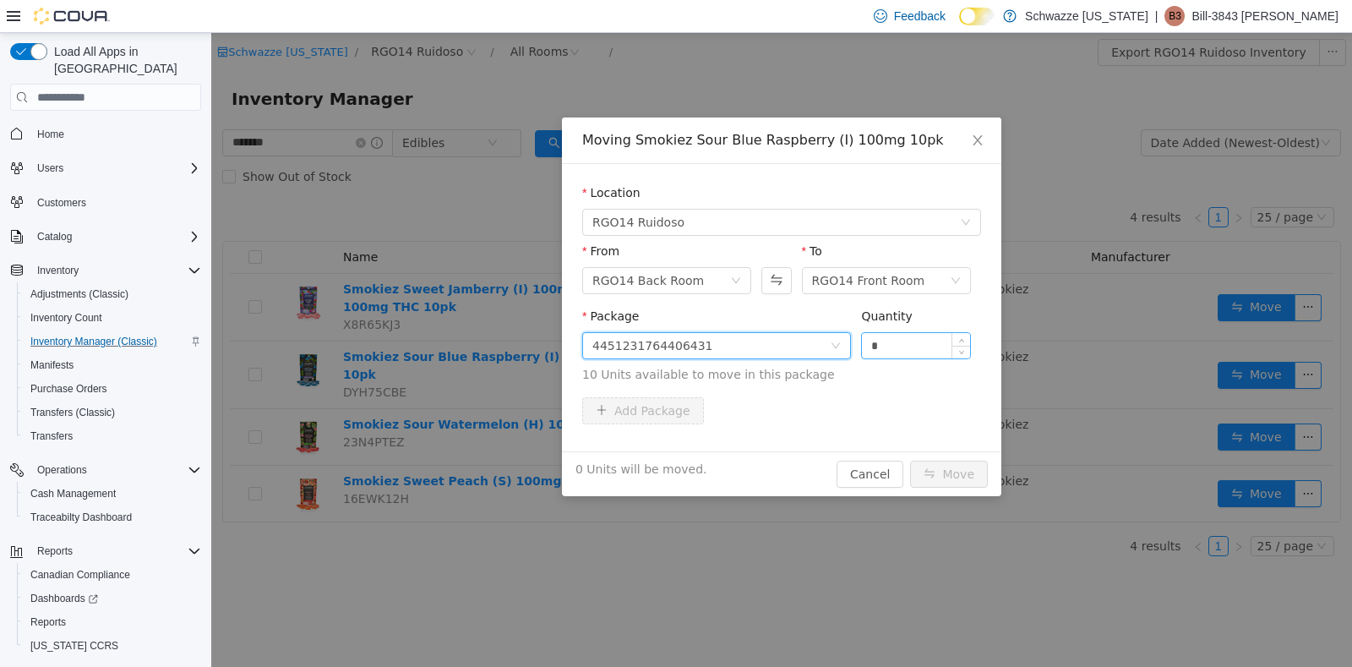
click at [890, 342] on input "*" at bounding box center [916, 345] width 108 height 25
type input "**"
click at [943, 470] on button "Move" at bounding box center [949, 474] width 78 height 27
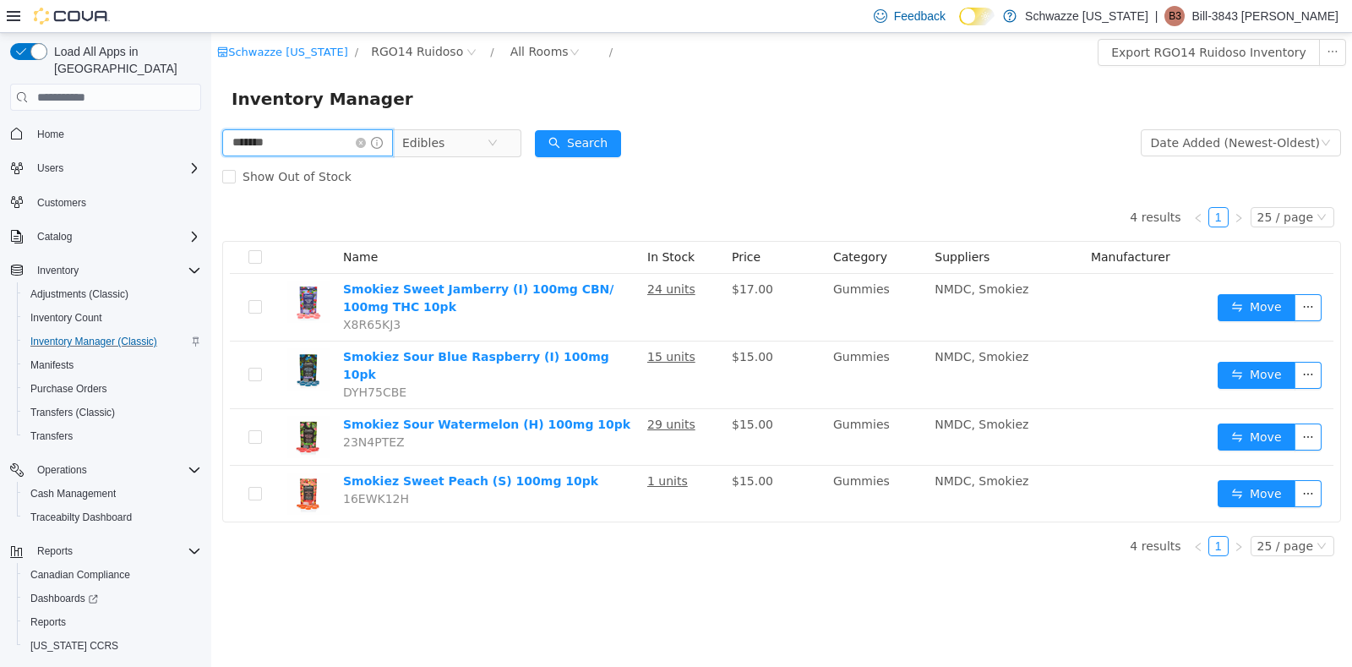
click at [296, 145] on input "*******" at bounding box center [307, 142] width 171 height 27
type input "*"
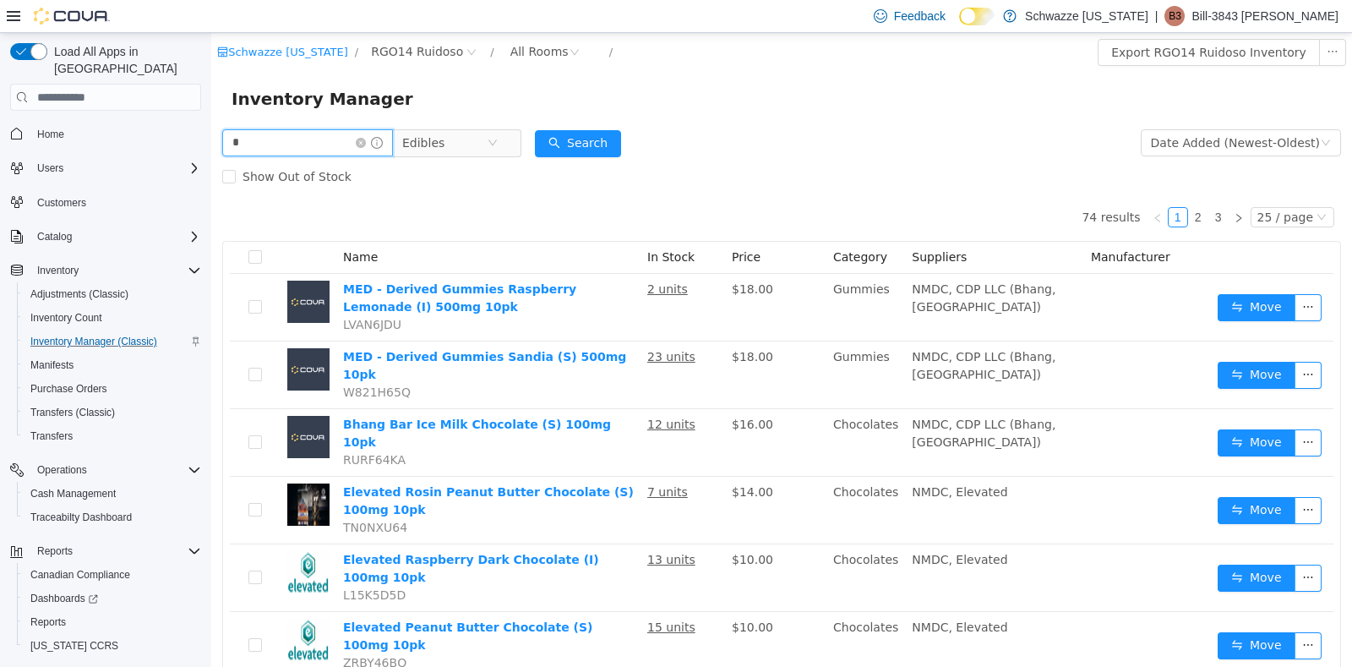
type input "****"
click at [579, 141] on button "Search" at bounding box center [578, 143] width 86 height 27
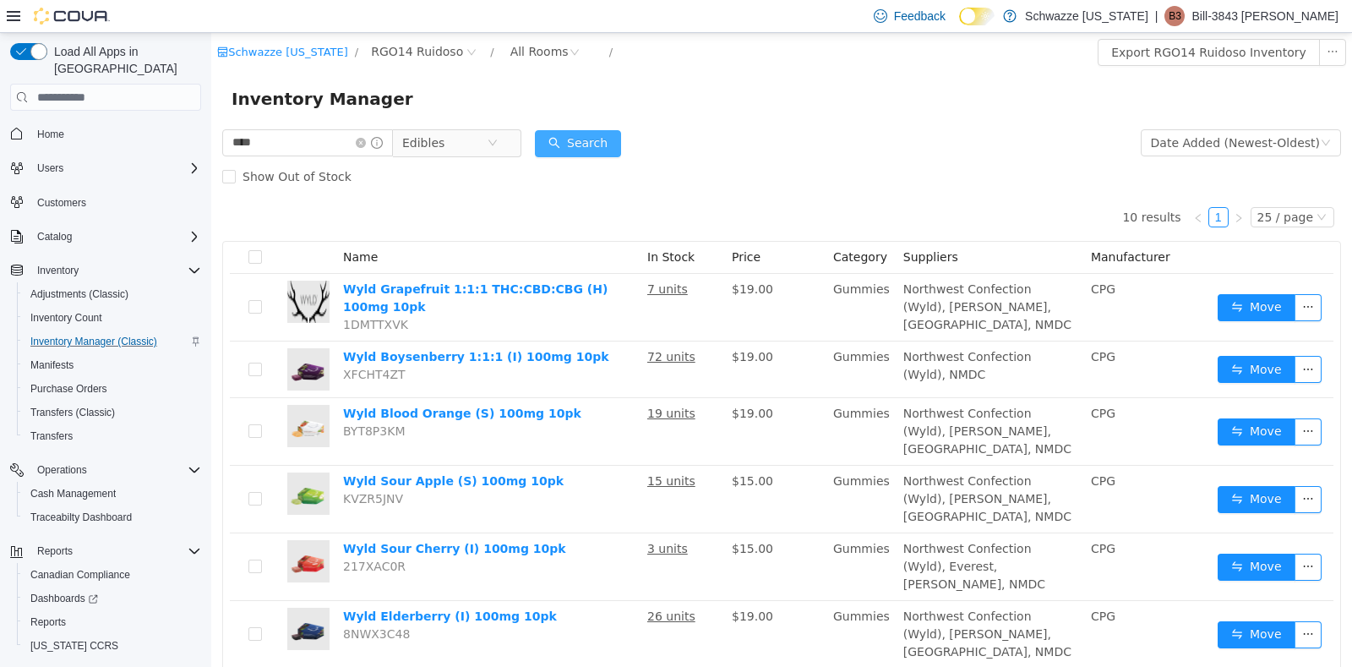
scroll to position [217, 0]
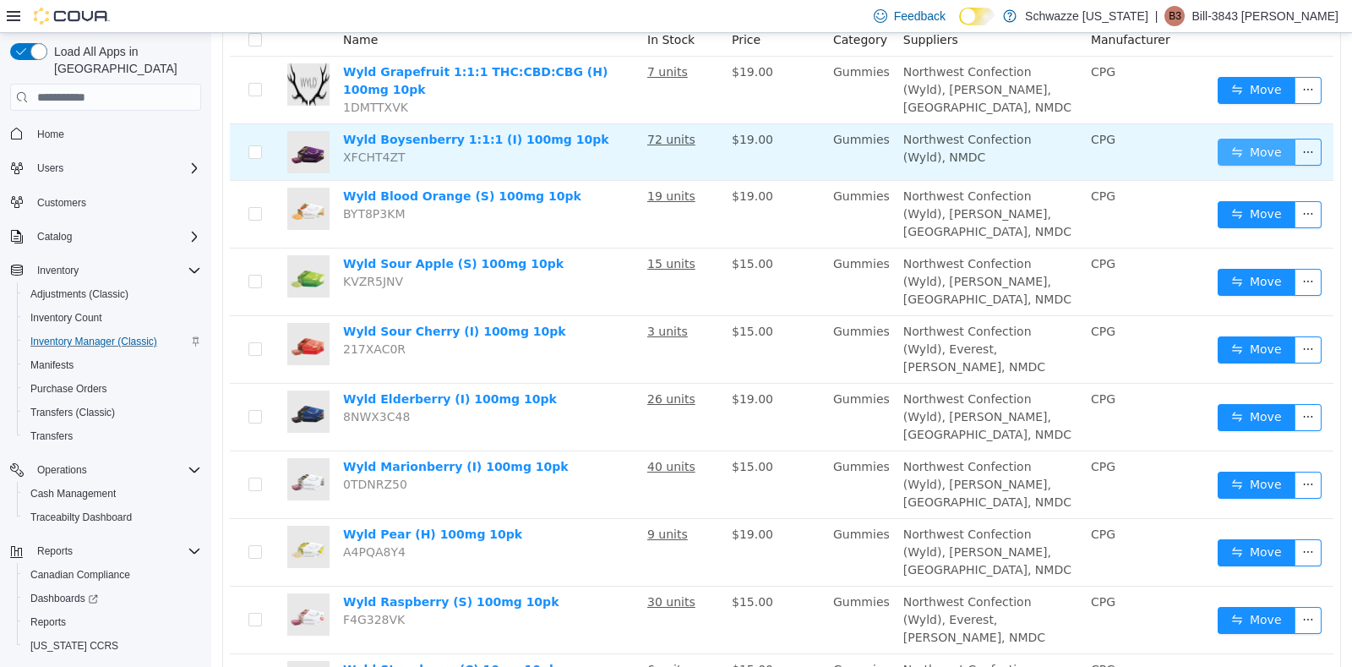
click at [1224, 142] on button "Move" at bounding box center [1257, 152] width 78 height 27
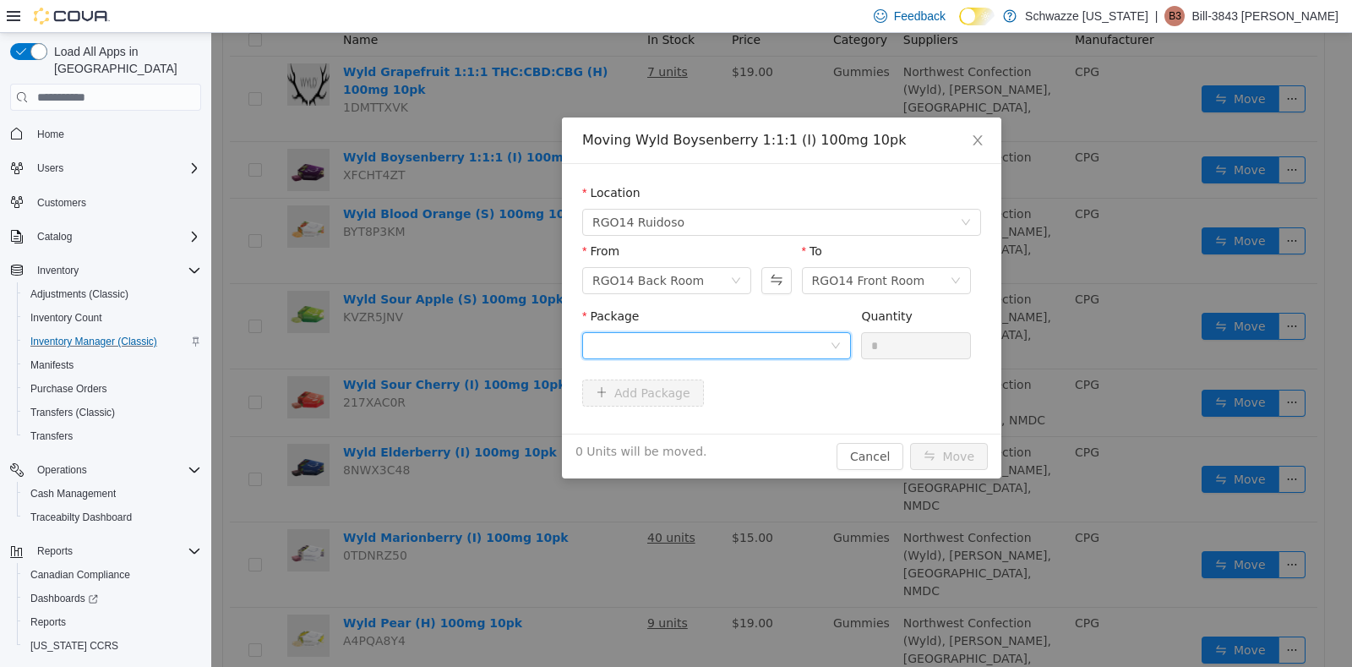
click at [825, 348] on div at bounding box center [712, 345] width 238 height 25
click at [825, 348] on input "Package" at bounding box center [712, 347] width 238 height 25
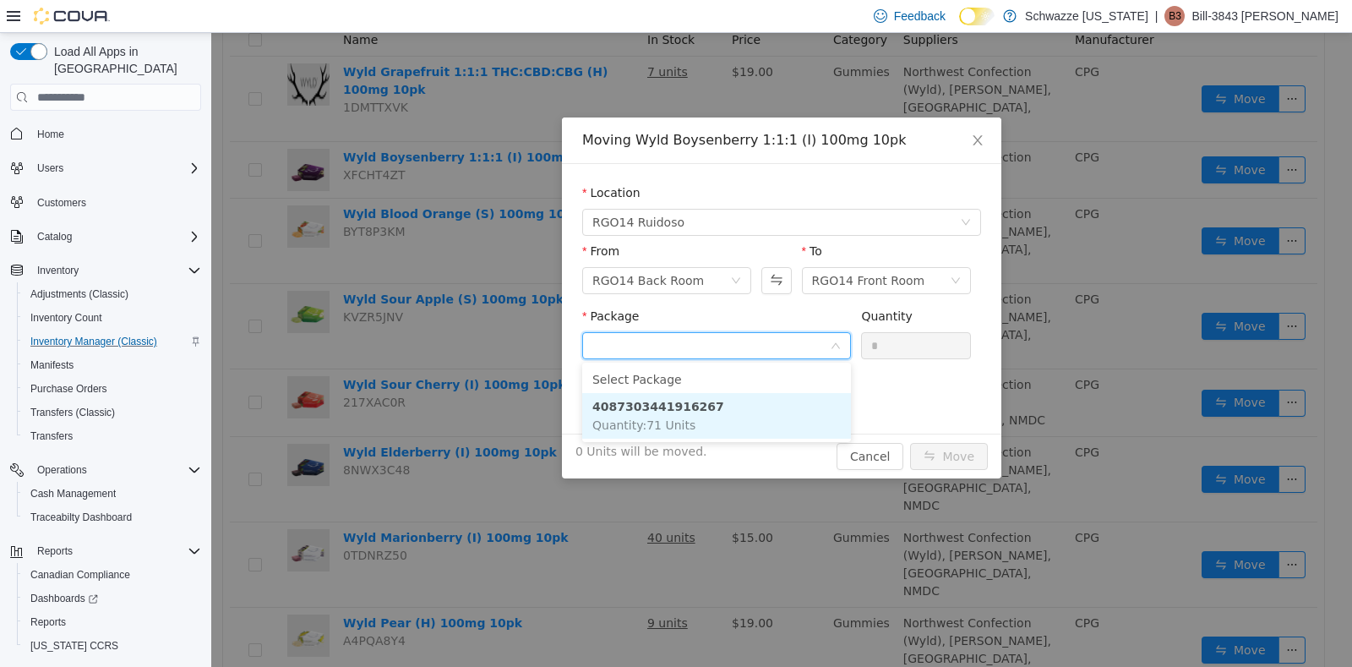
click at [751, 397] on li "4087303441916267 Quantity : 71 Units" at bounding box center [716, 416] width 269 height 46
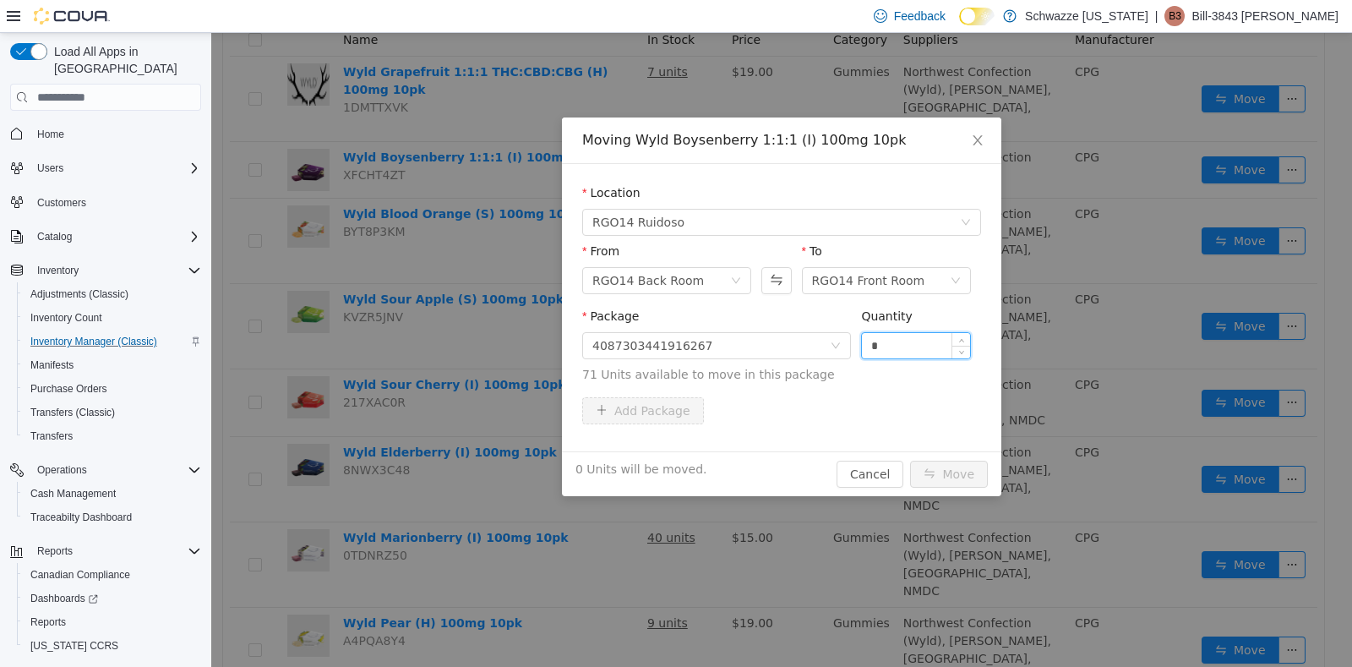
click at [896, 348] on input "*" at bounding box center [916, 345] width 108 height 25
type input "**"
click at [952, 476] on button "Move" at bounding box center [949, 474] width 78 height 27
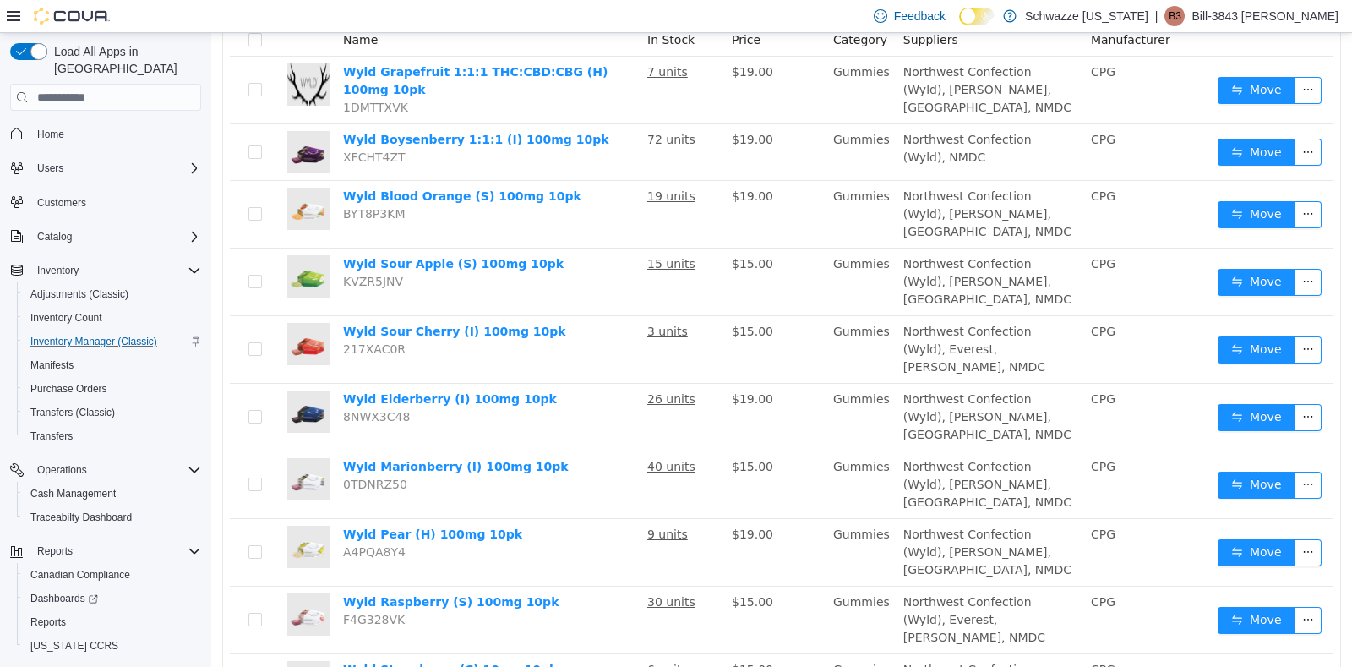
scroll to position [0, 0]
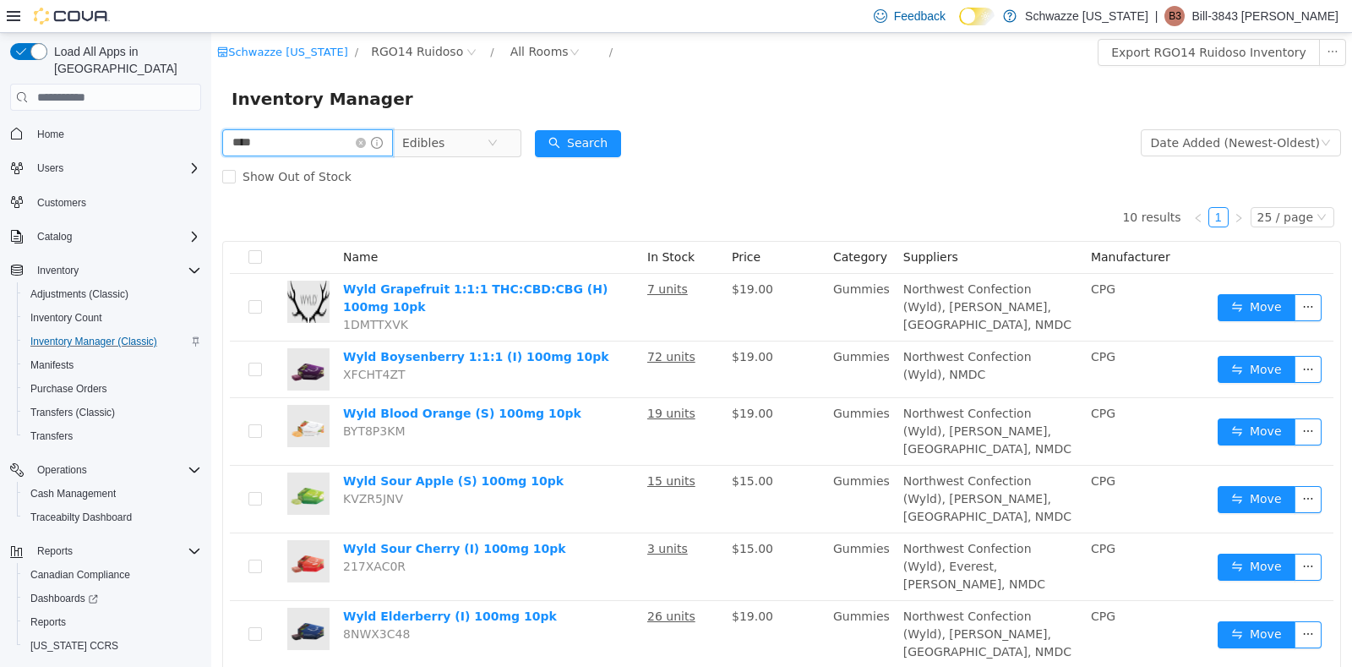
click at [335, 136] on input "****" at bounding box center [307, 142] width 171 height 27
type input "*"
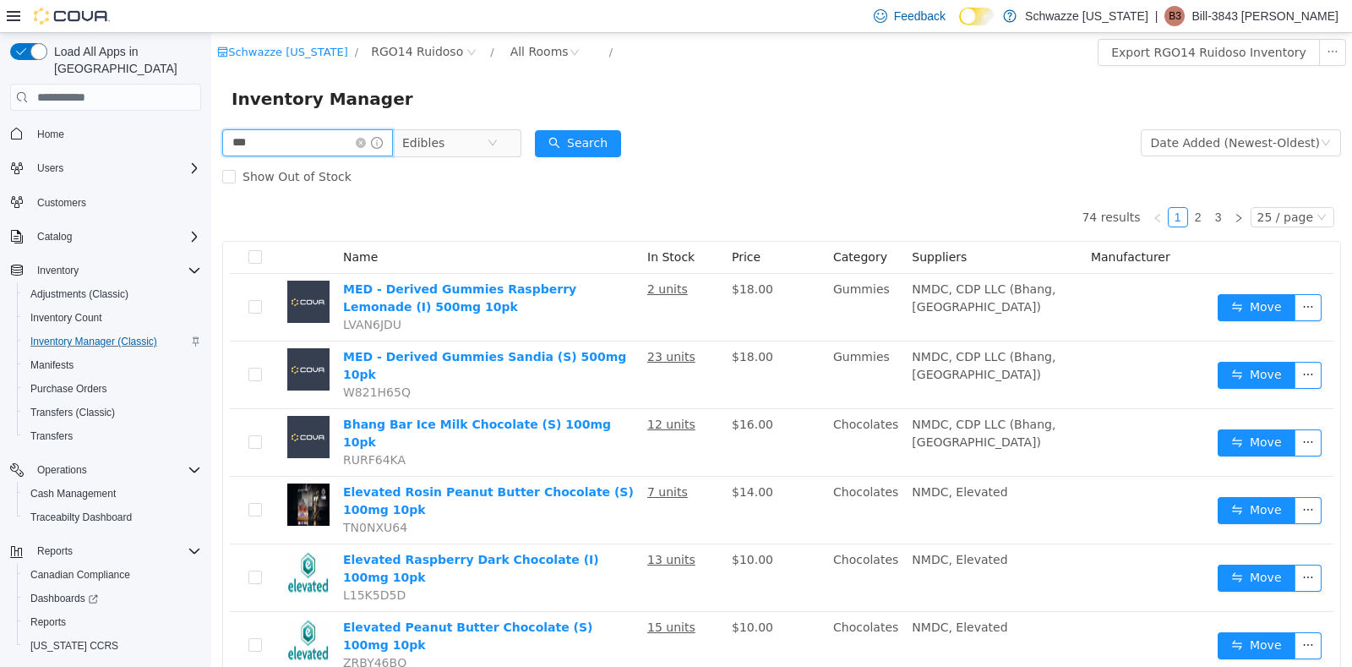
type input "*********"
click at [487, 138] on span "Edibles" at bounding box center [444, 142] width 85 height 25
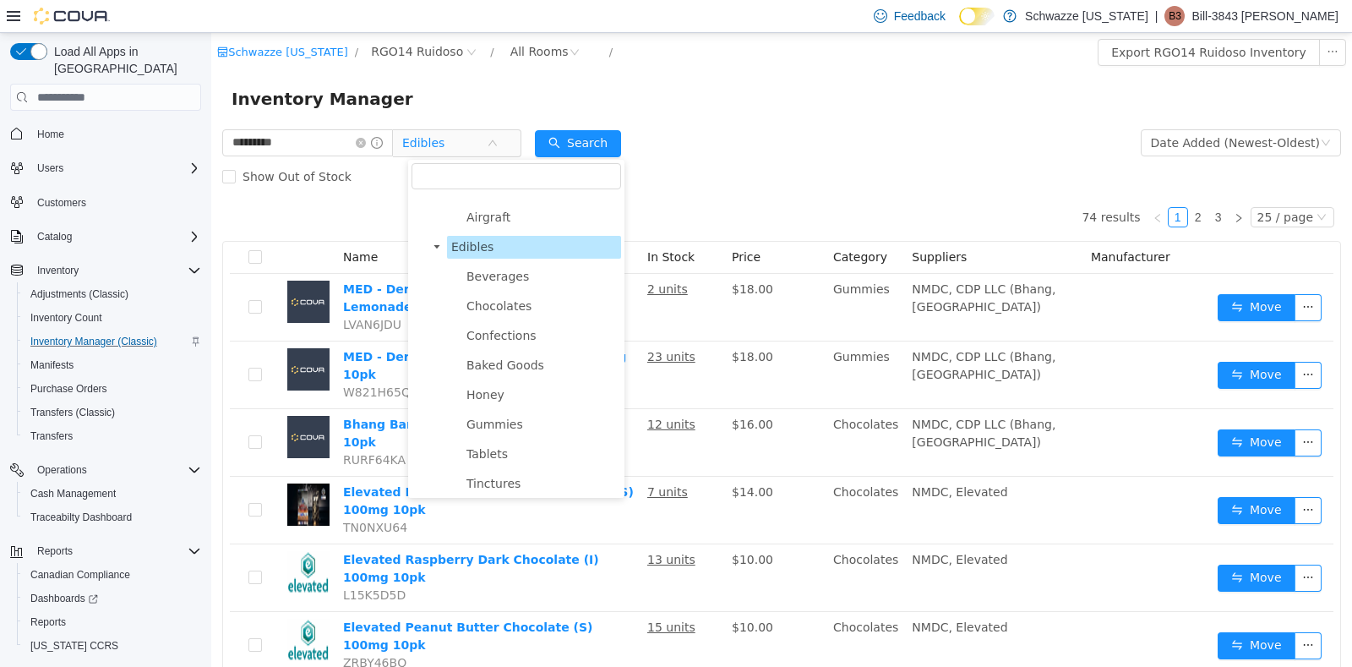
scroll to position [611, 0]
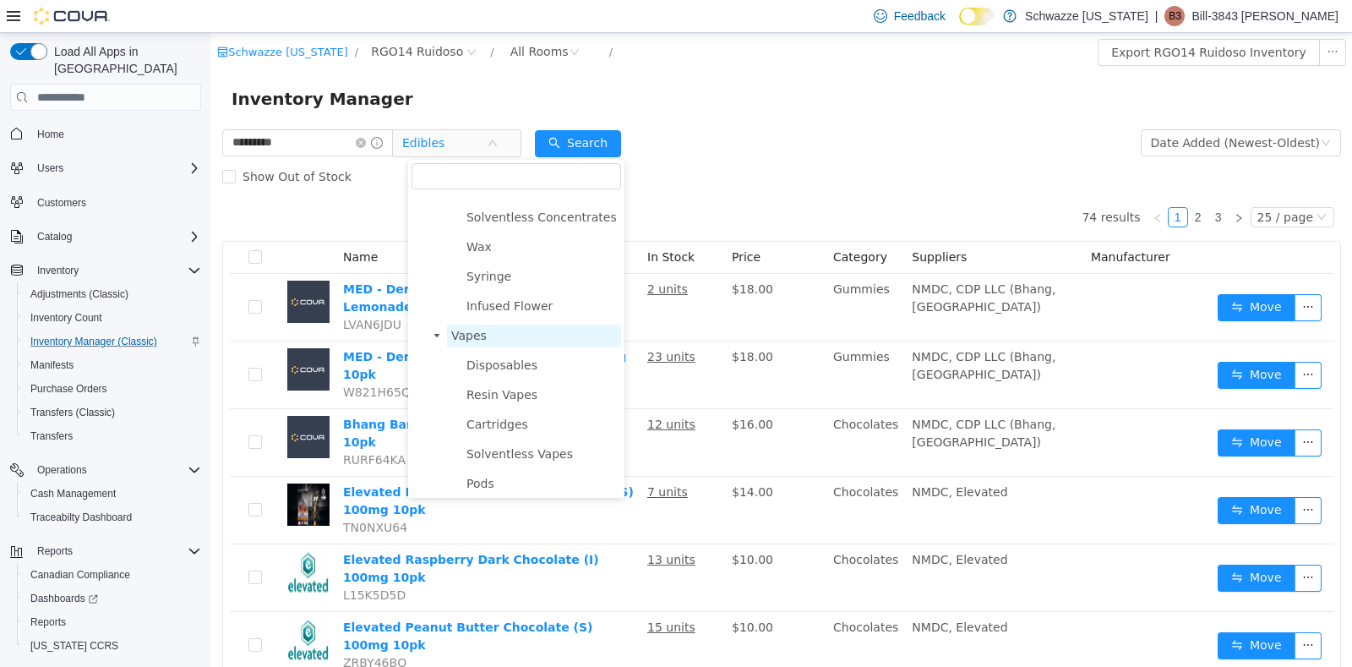
click at [486, 340] on span "Vapes" at bounding box center [534, 336] width 174 height 23
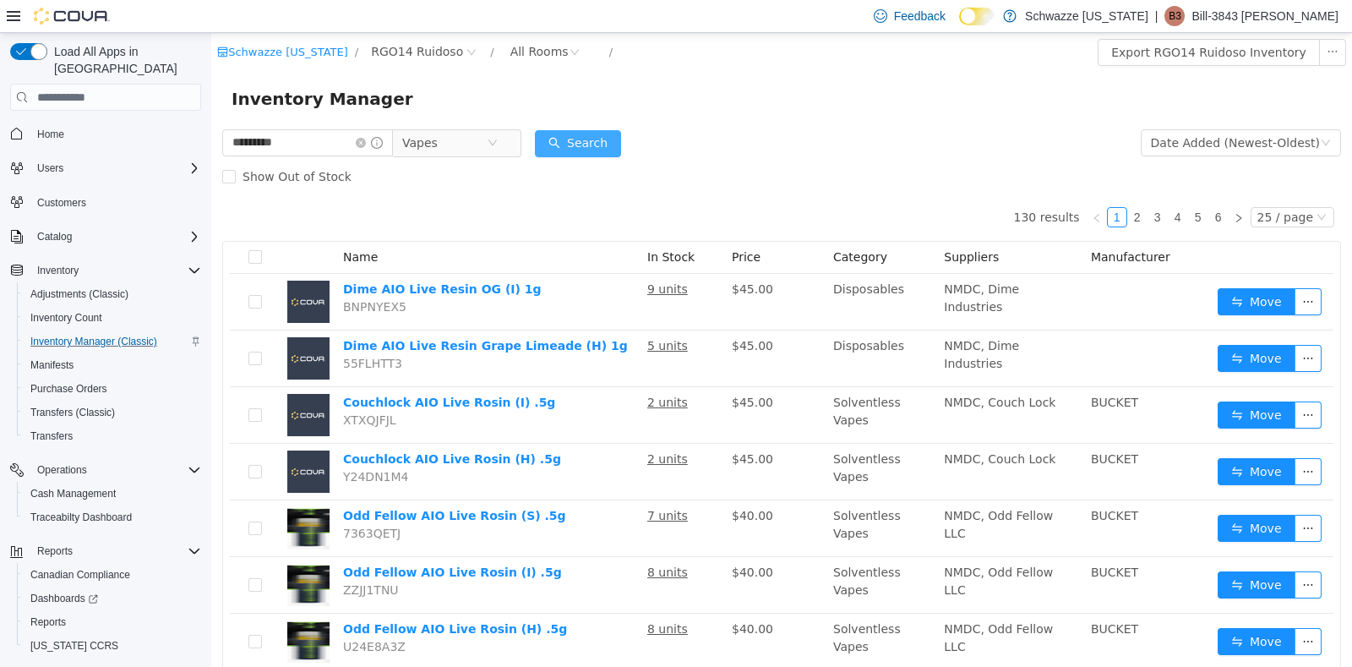
click at [581, 144] on button "Search" at bounding box center [578, 143] width 86 height 27
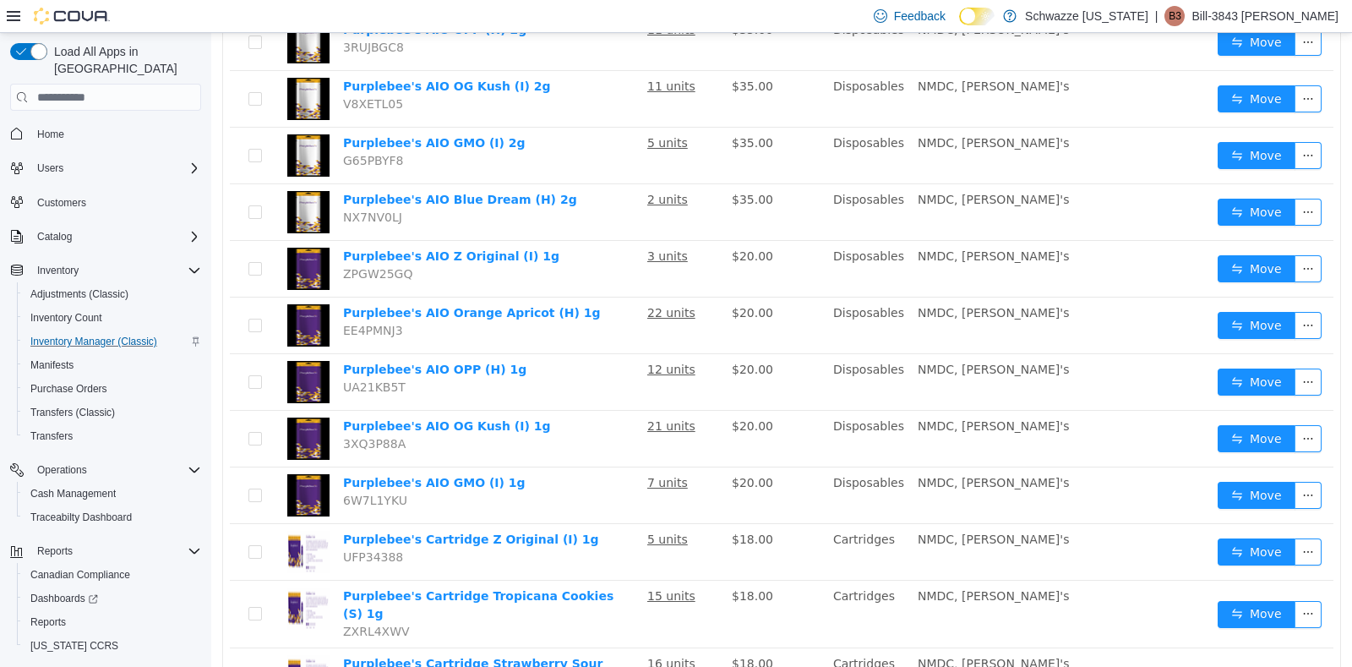
scroll to position [1073, 0]
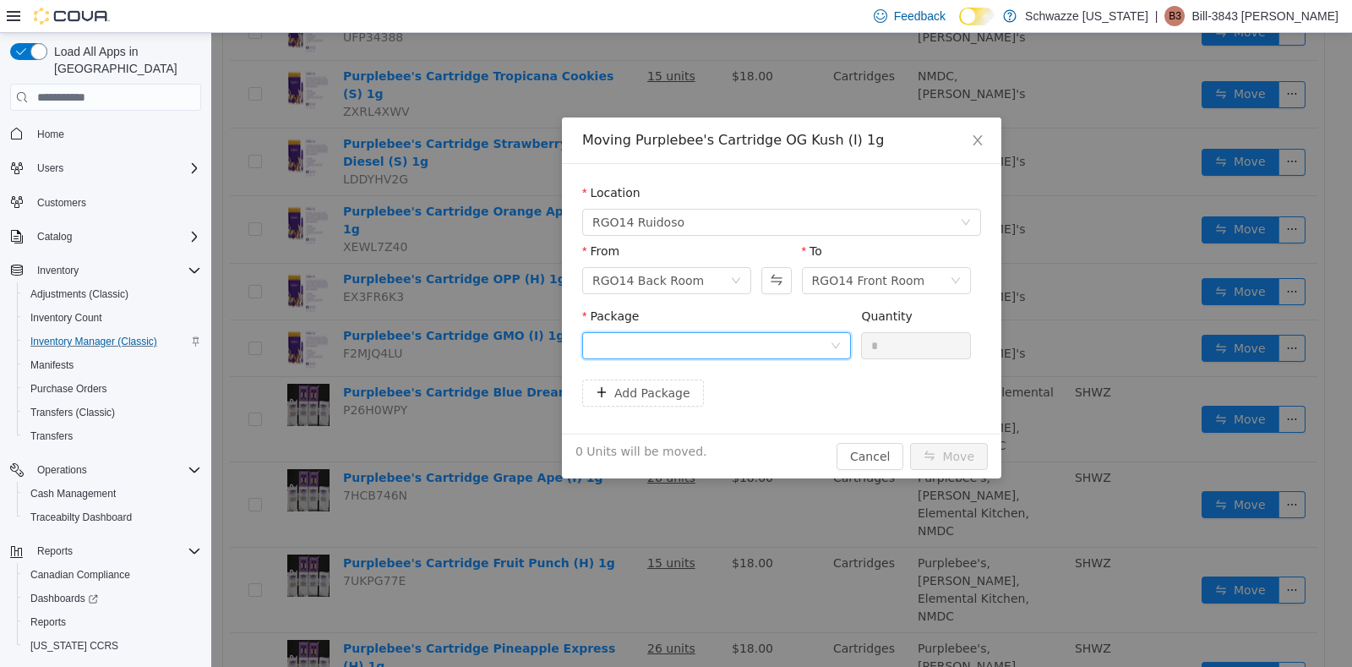
click at [765, 348] on div at bounding box center [712, 345] width 238 height 25
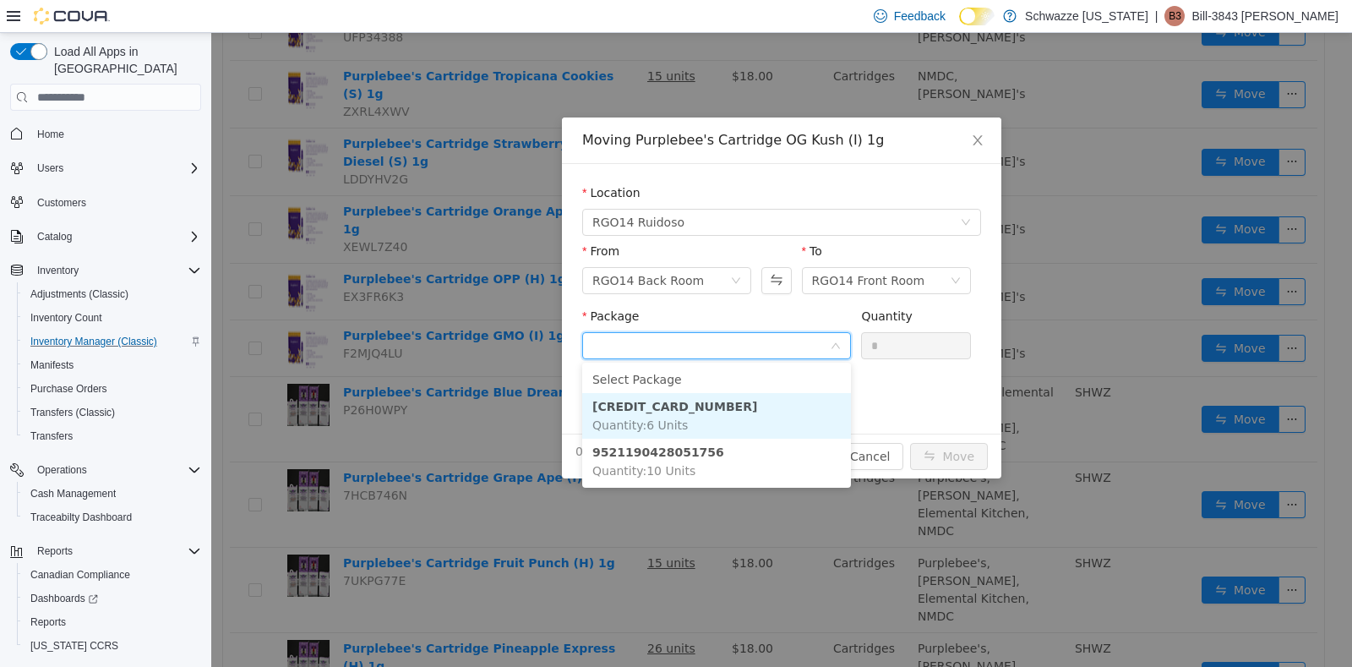
click at [727, 402] on li "[CREDIT_CARD_NUMBER] Quantity : 6 Units" at bounding box center [716, 416] width 269 height 46
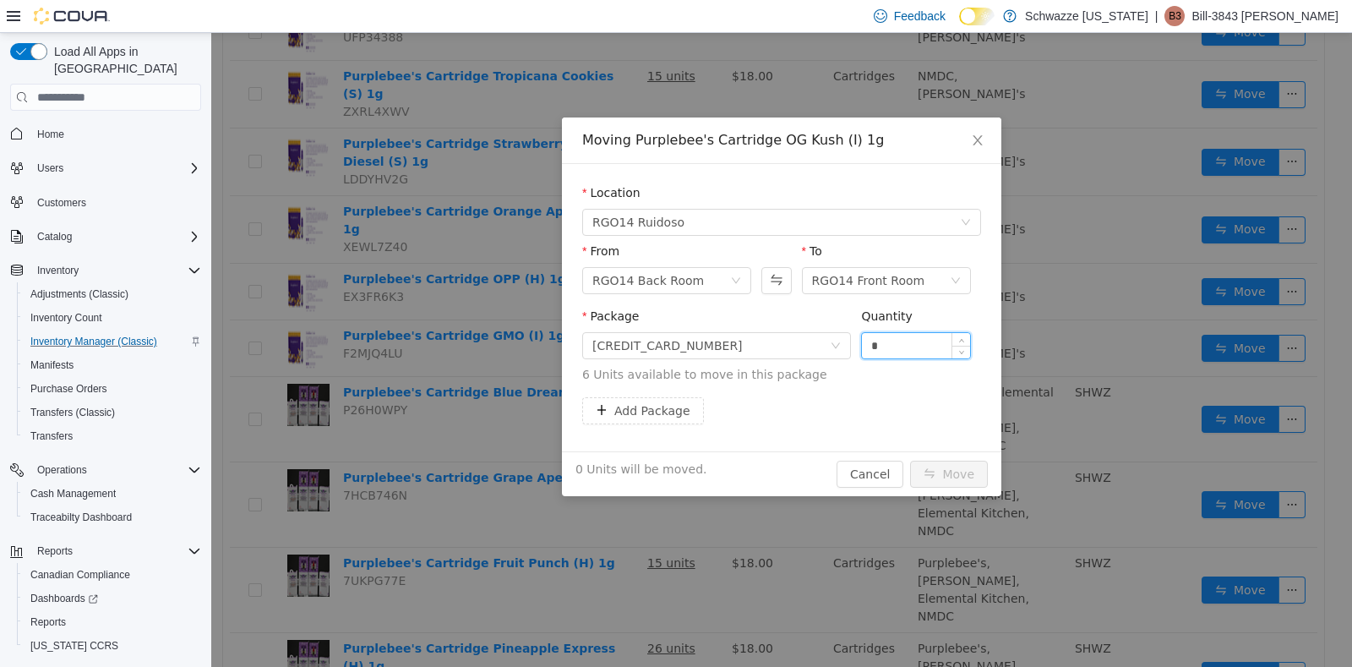
click at [894, 344] on input "*" at bounding box center [916, 345] width 108 height 25
type input "*"
click at [957, 469] on button "Move" at bounding box center [949, 474] width 78 height 27
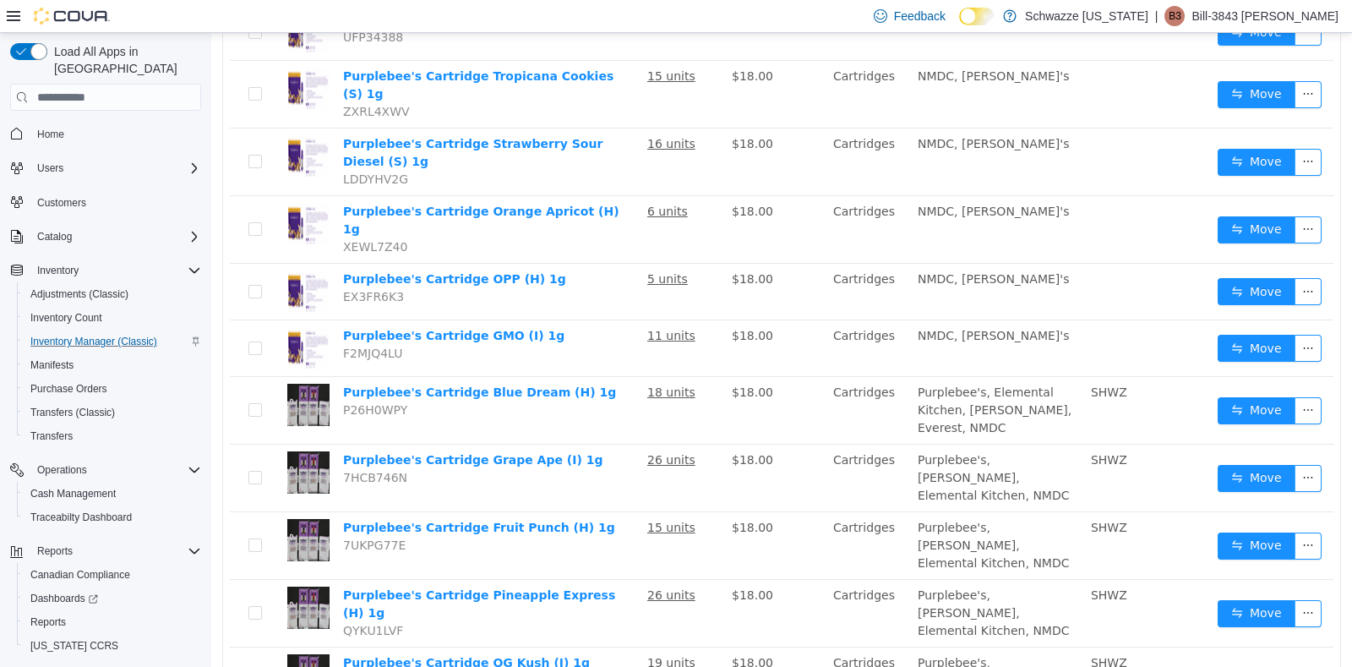
drag, startPoint x: 1134, startPoint y: 24, endPoint x: 694, endPoint y: 33, distance: 440.5
click at [694, 33] on div "Feedback Dark Mode Schwazze [US_STATE] | B3 Bill-3843 [PERSON_NAME]" at bounding box center [676, 16] width 1352 height 33
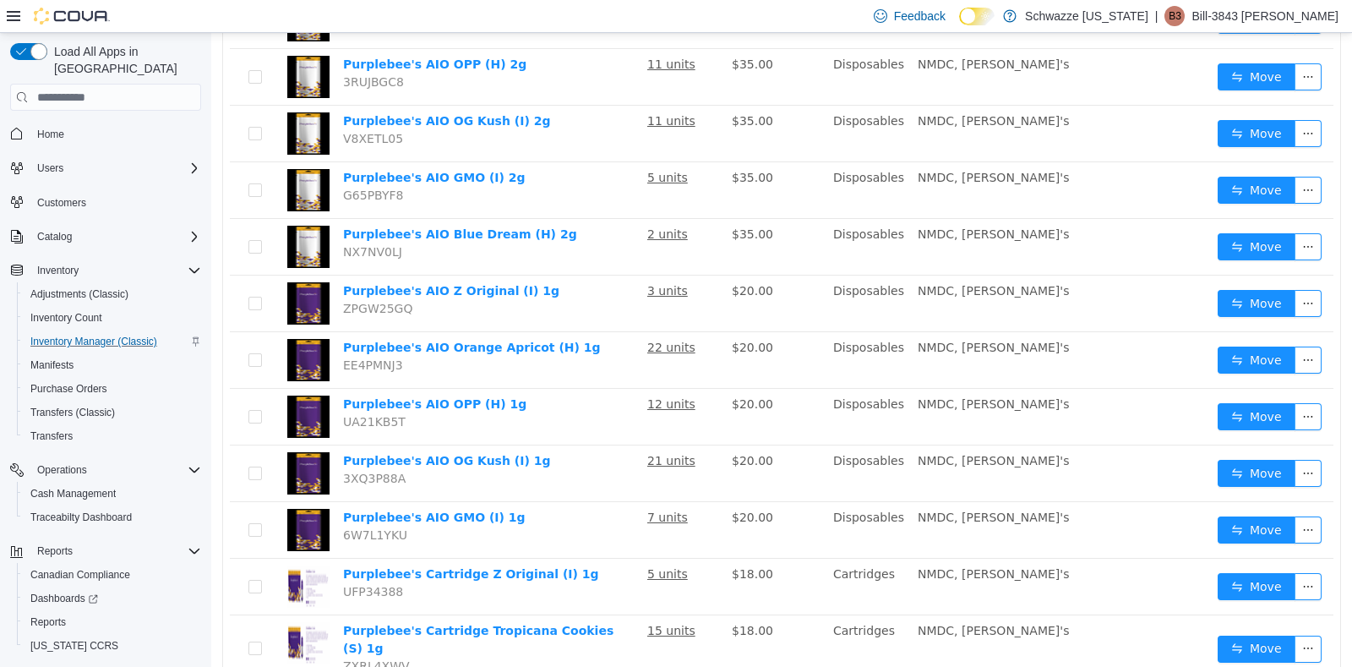
scroll to position [0, 0]
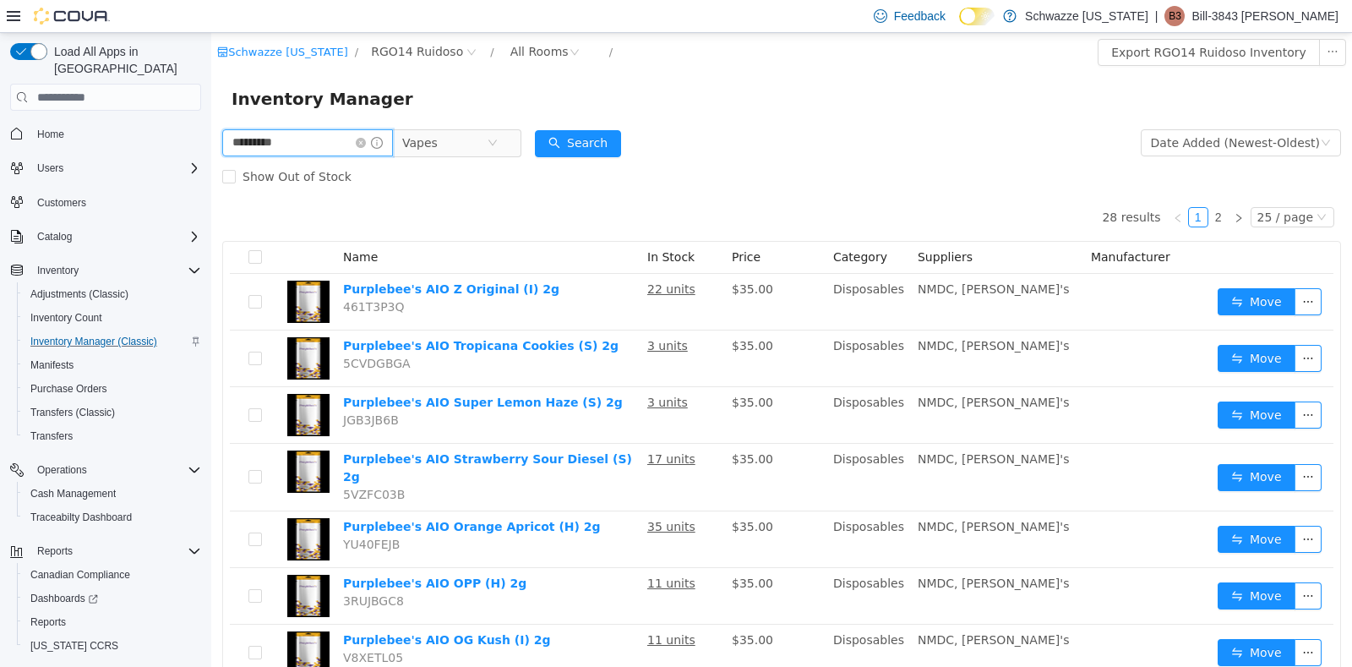
click at [315, 155] on input "*********" at bounding box center [307, 142] width 171 height 27
type input "*"
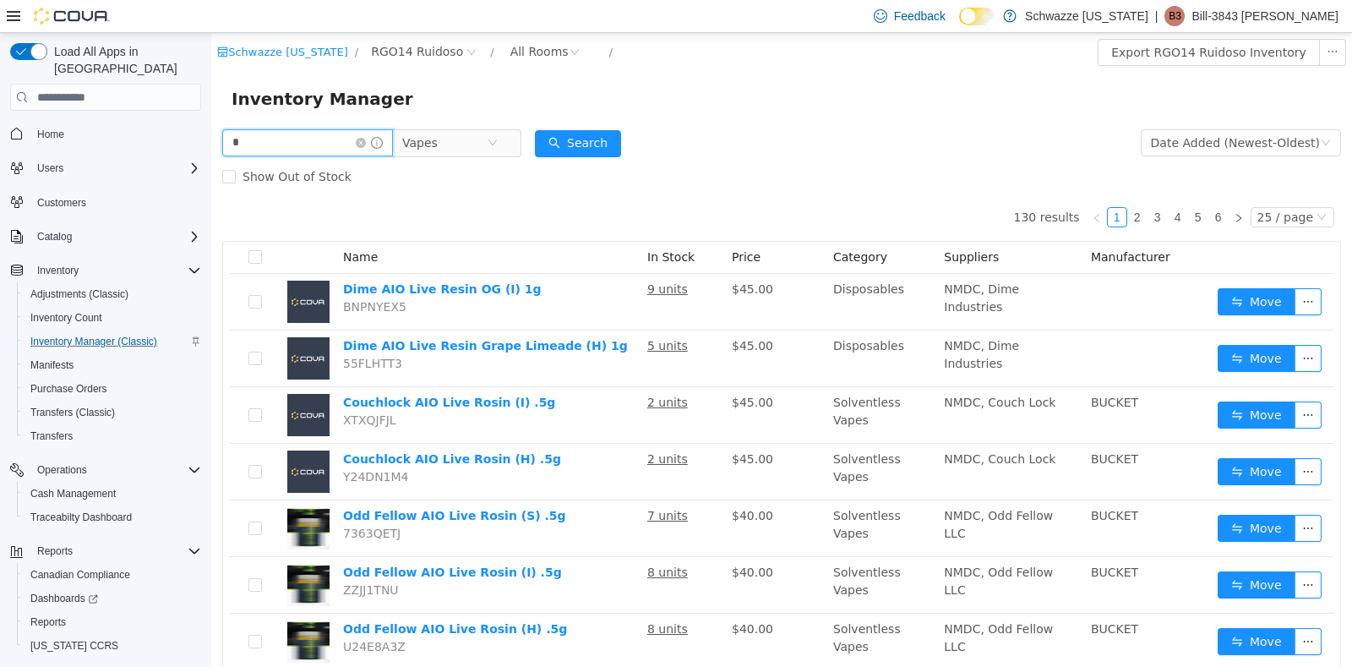
type input "*****"
click at [615, 137] on button "Search" at bounding box center [578, 143] width 86 height 27
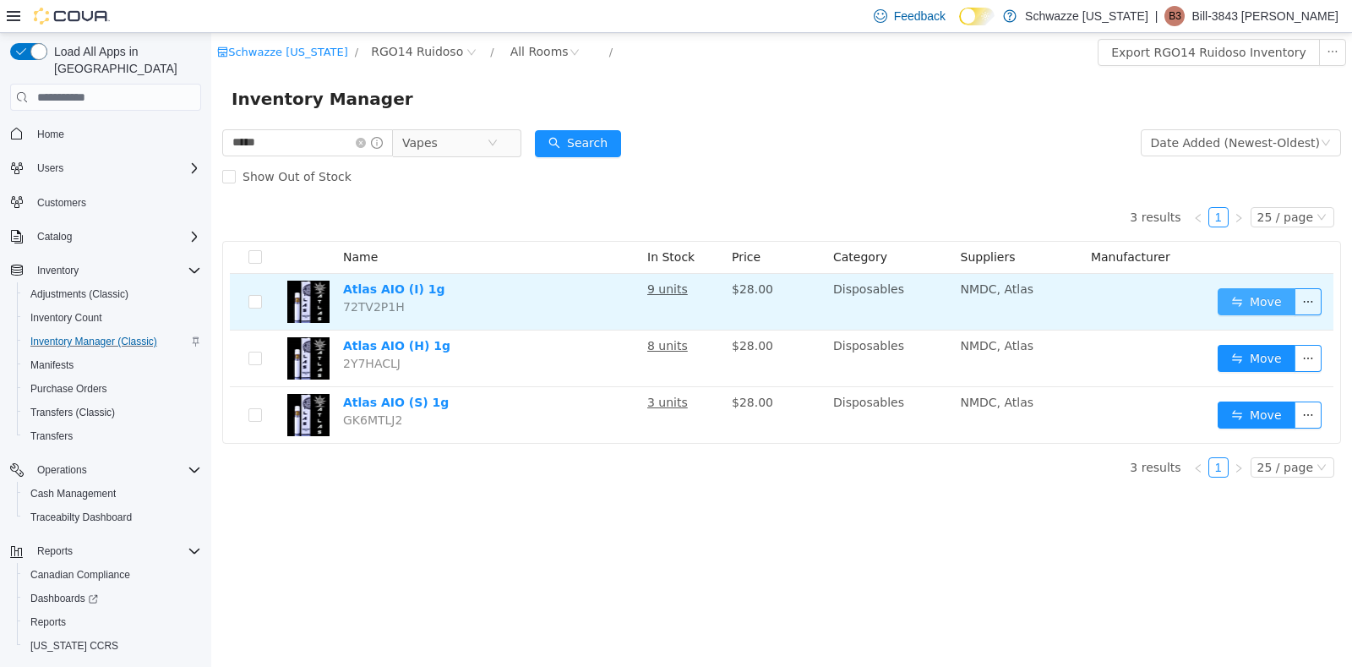
click at [1248, 304] on button "Move" at bounding box center [1257, 301] width 78 height 27
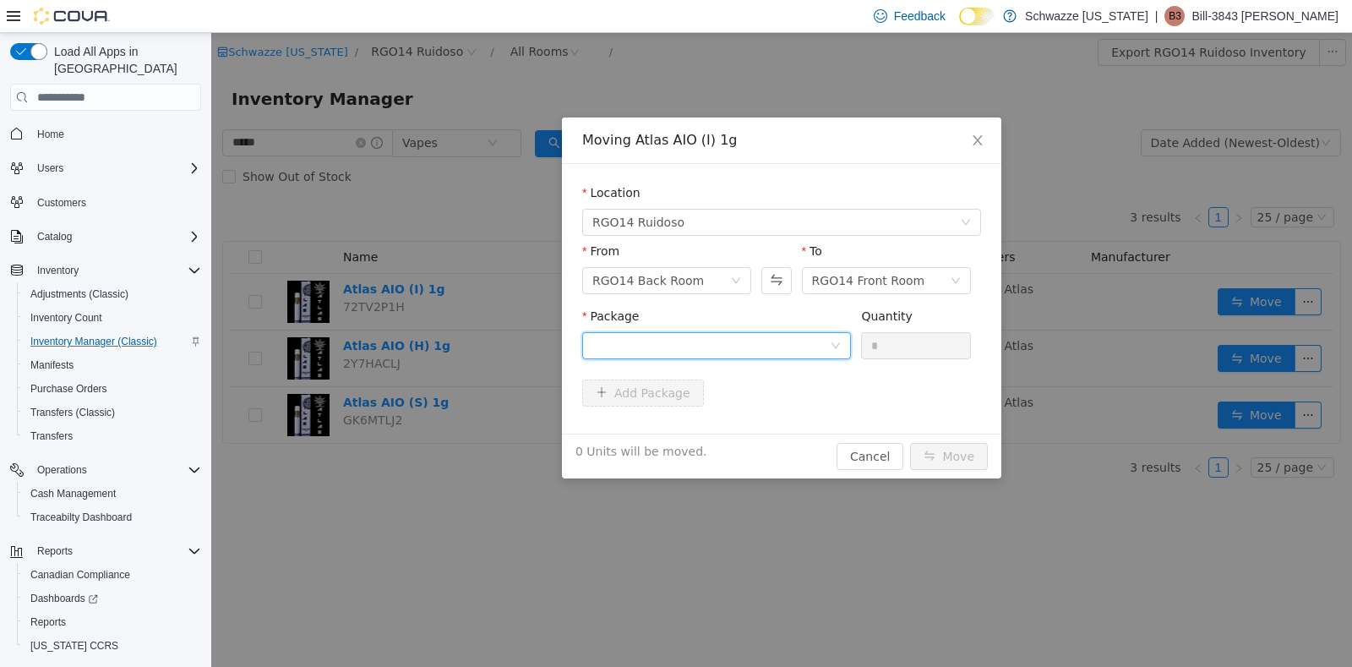
click at [839, 349] on icon "icon: down" at bounding box center [836, 346] width 10 height 10
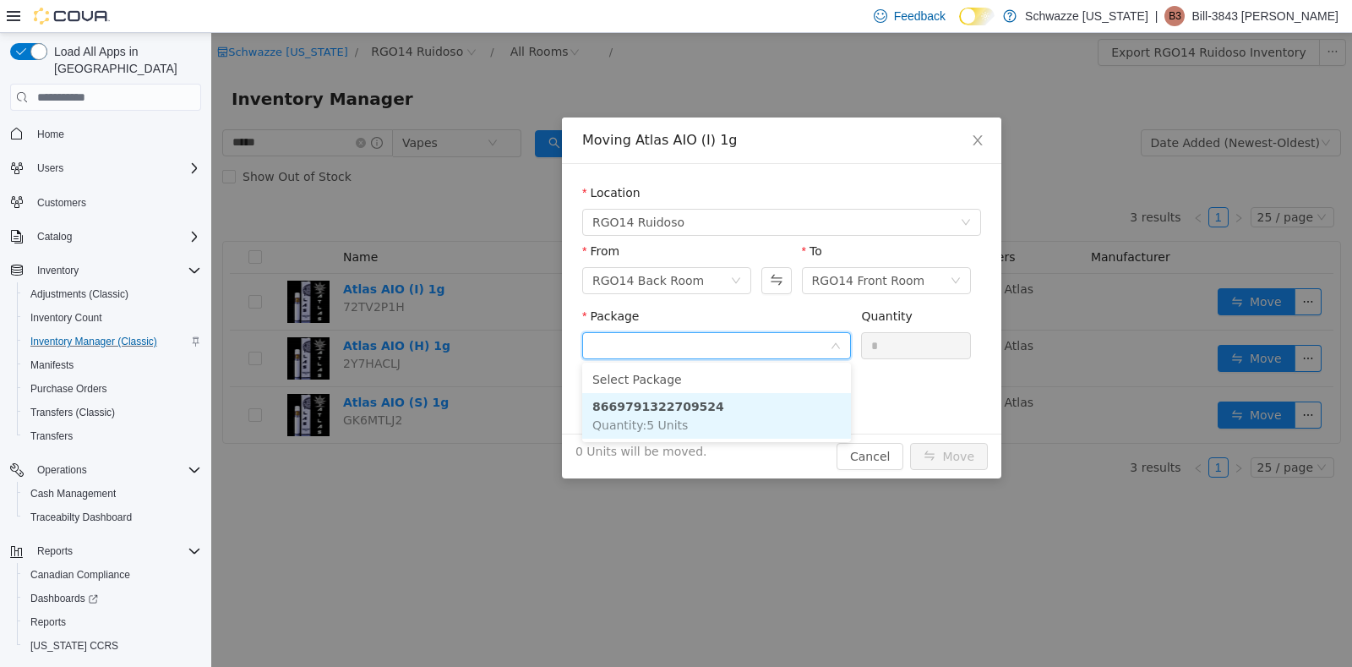
click at [738, 400] on li "8669791322709524 Quantity : 5 Units" at bounding box center [716, 416] width 269 height 46
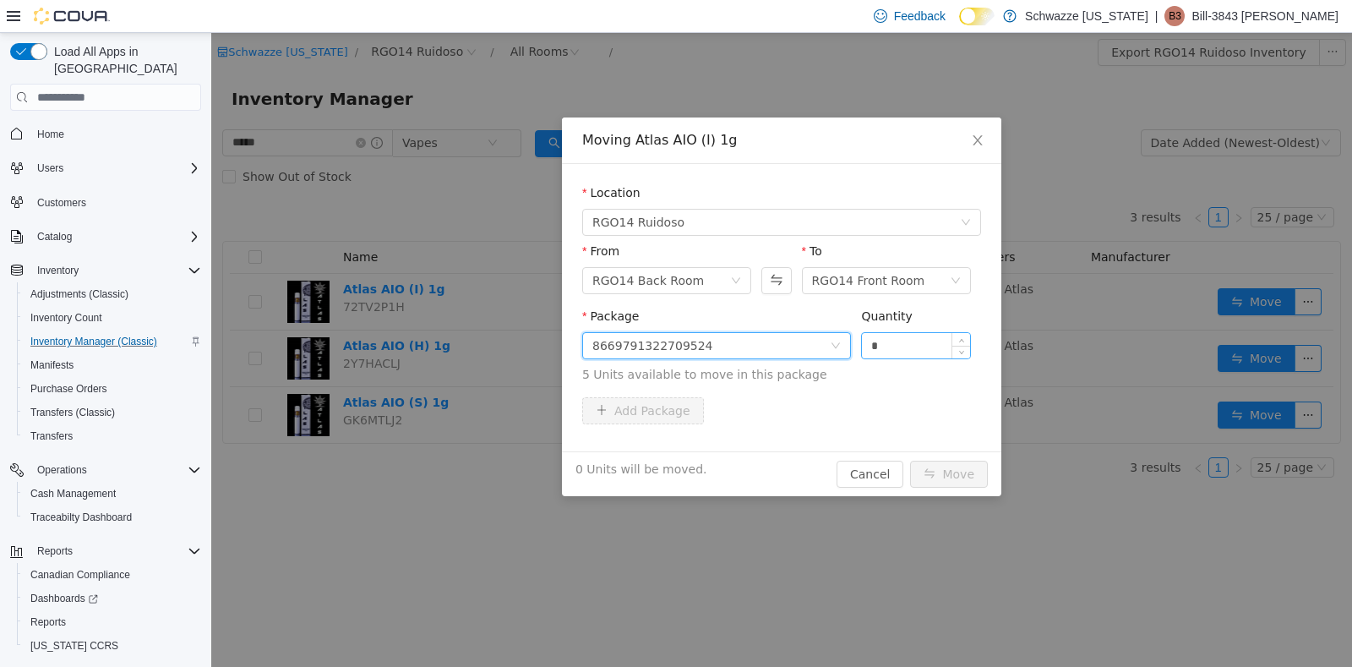
click at [892, 348] on input "*" at bounding box center [916, 345] width 108 height 25
type input "*"
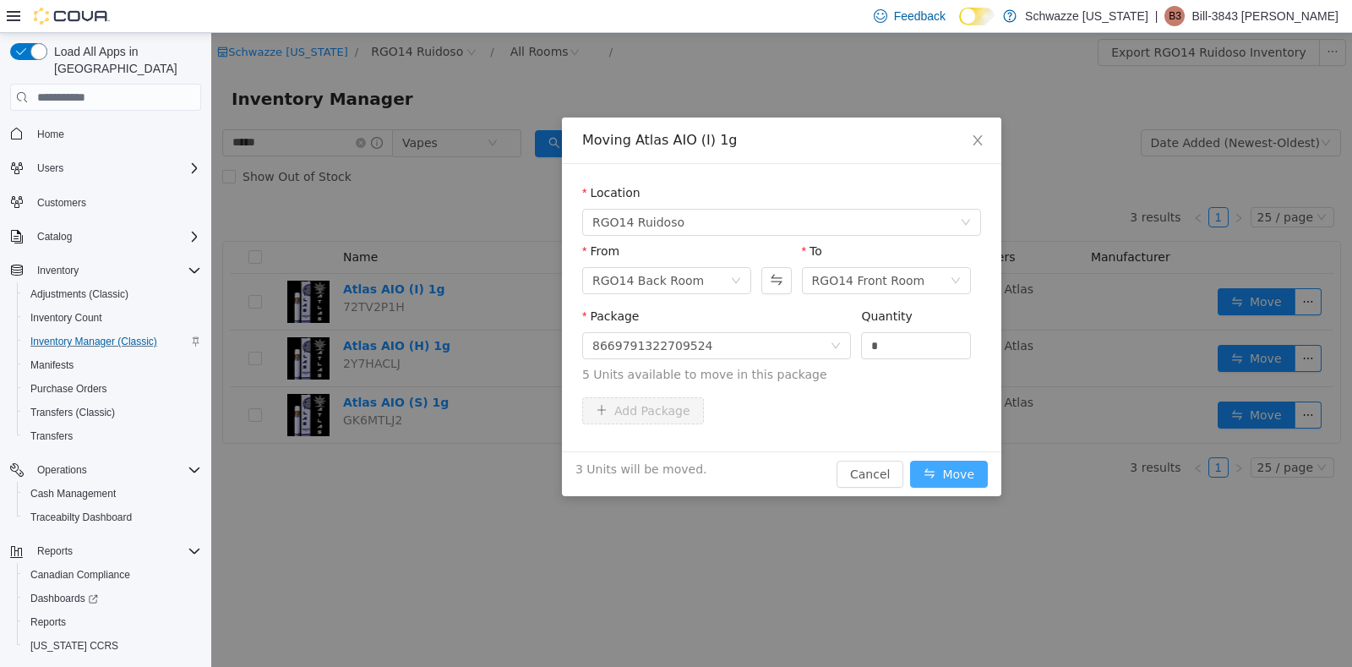
click at [958, 470] on button "Move" at bounding box center [949, 474] width 78 height 27
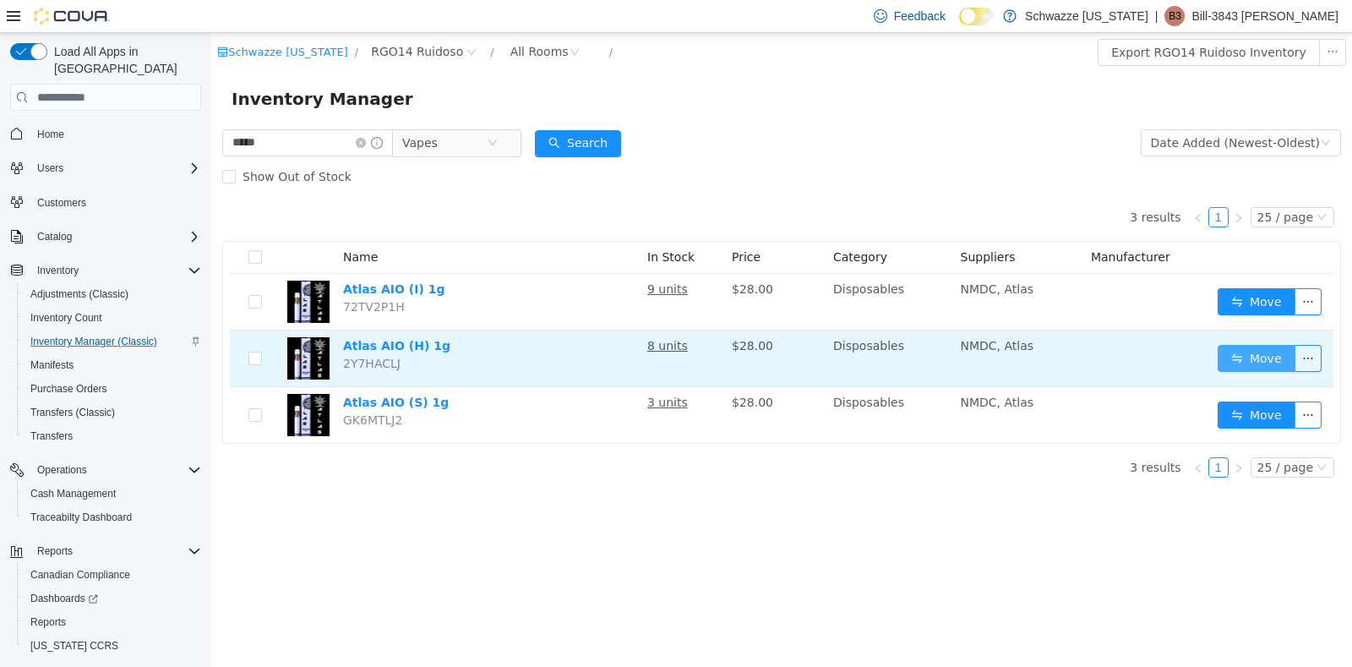
click at [1254, 349] on button "Move" at bounding box center [1257, 358] width 78 height 27
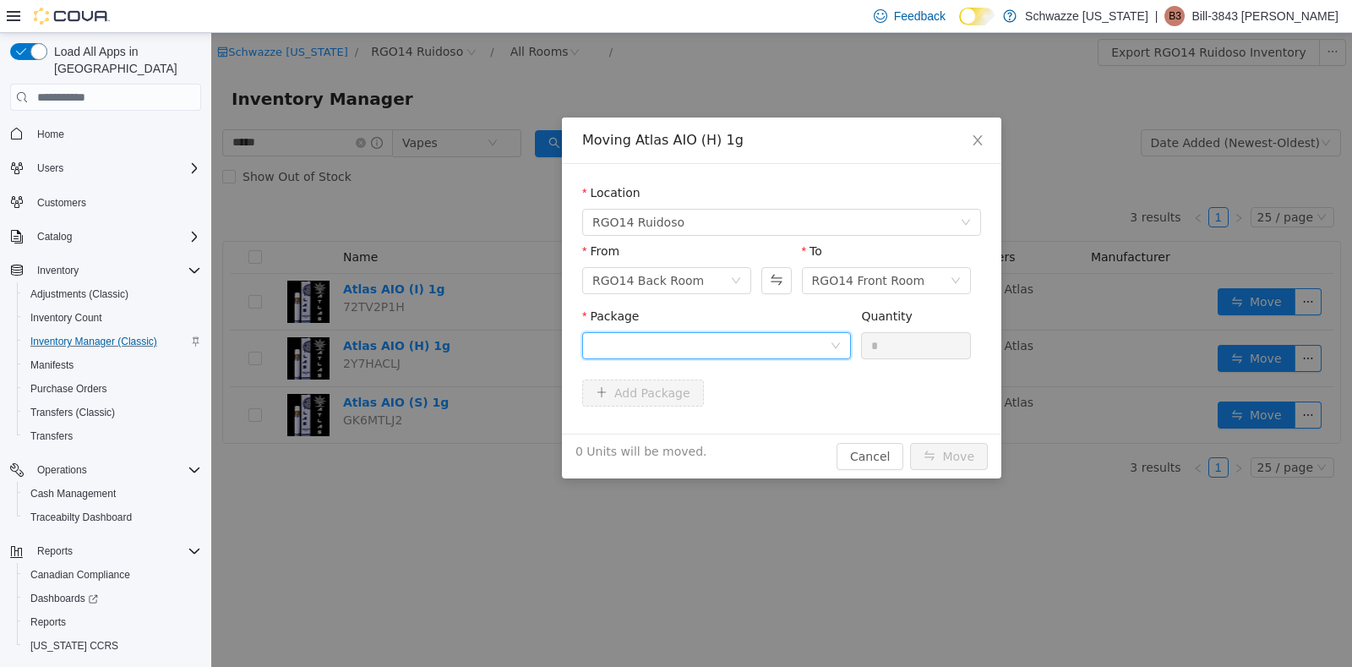
click at [828, 349] on div at bounding box center [712, 345] width 238 height 25
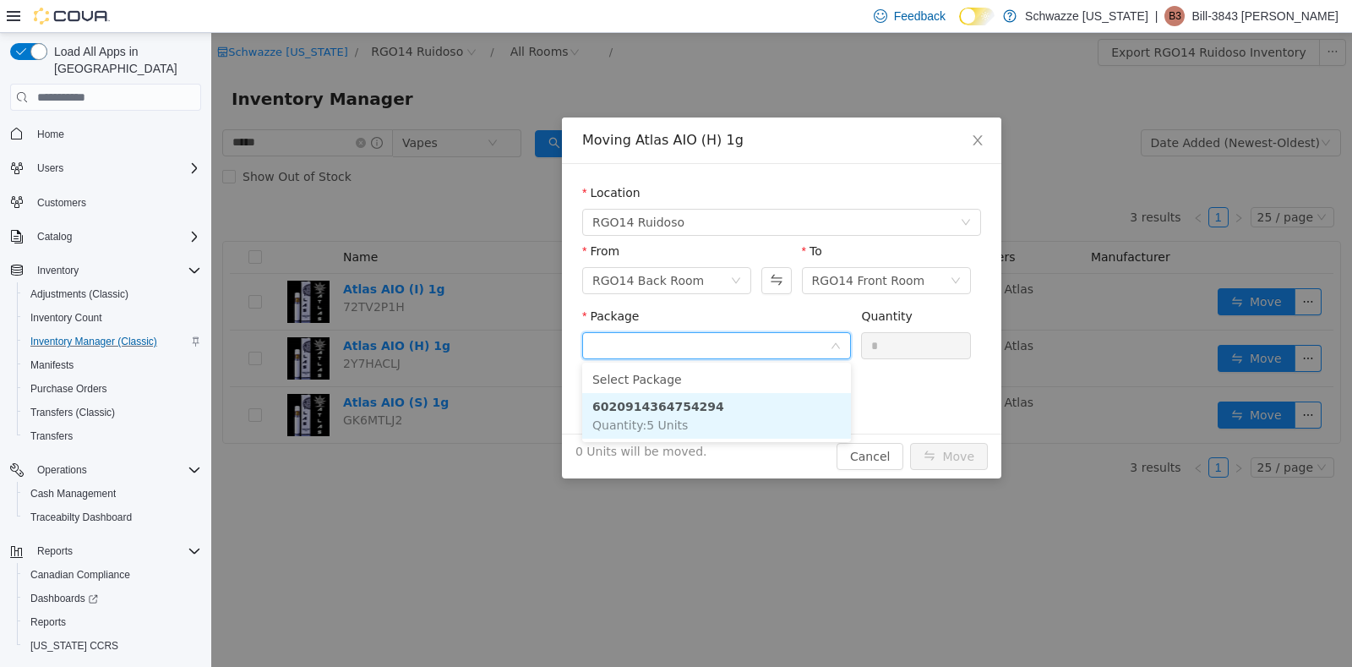
click at [713, 403] on li "6020914364754294 Quantity : 5 Units" at bounding box center [716, 416] width 269 height 46
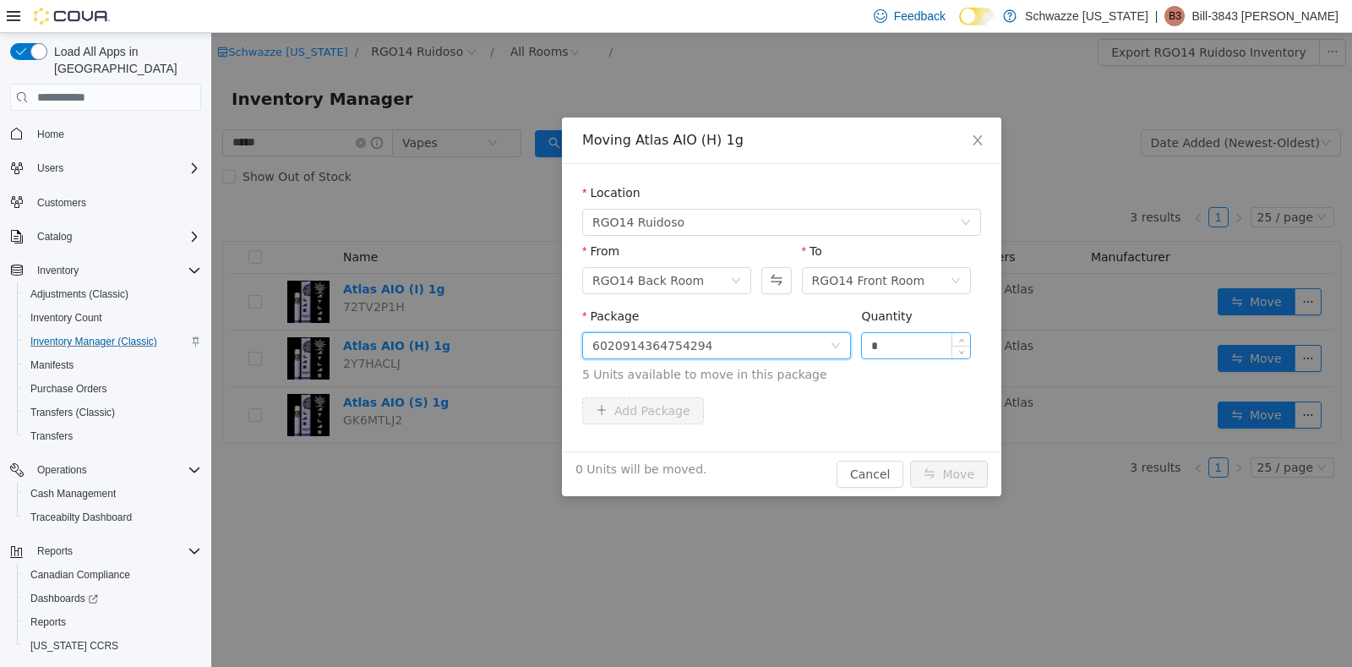
click at [893, 338] on input "*" at bounding box center [916, 345] width 108 height 25
type input "*"
click at [945, 483] on button "Move" at bounding box center [949, 474] width 78 height 27
